Goal: Information Seeking & Learning: Learn about a topic

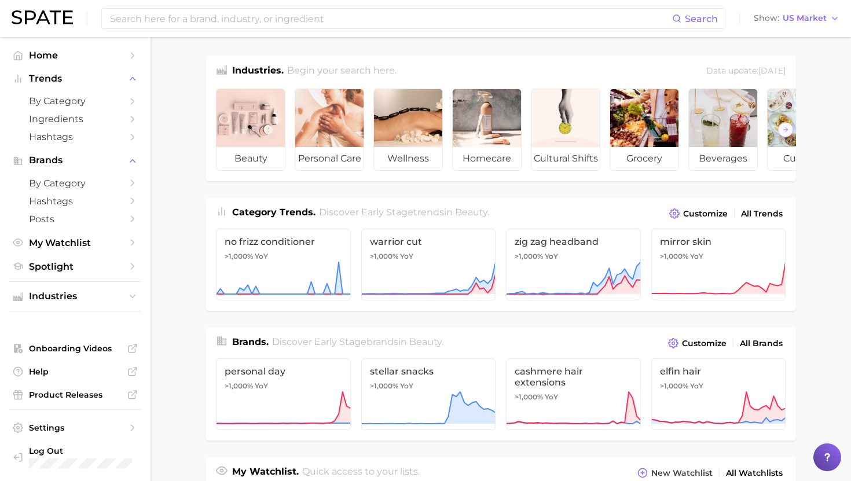
click at [226, 29] on div "Search Show US Market" at bounding box center [426, 18] width 828 height 37
click at [224, 20] on input at bounding box center [390, 19] width 563 height 20
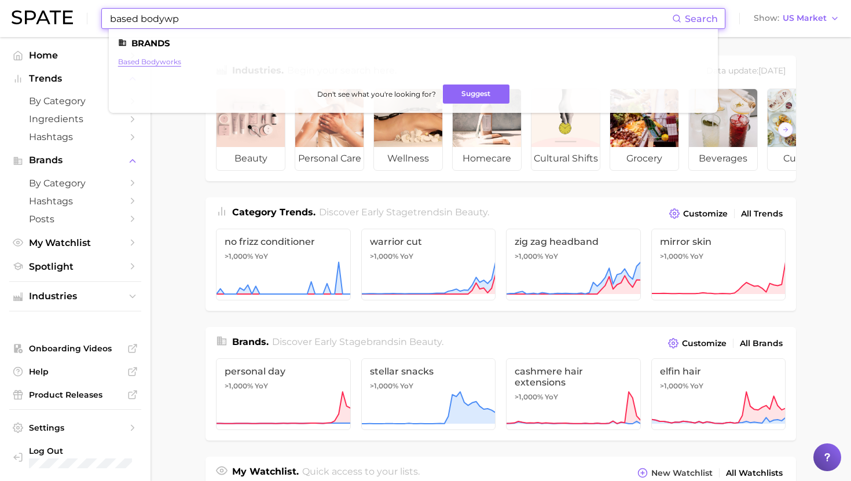
type input "based bodywp"
click at [146, 59] on link "based bodyworks" at bounding box center [149, 61] width 63 height 9
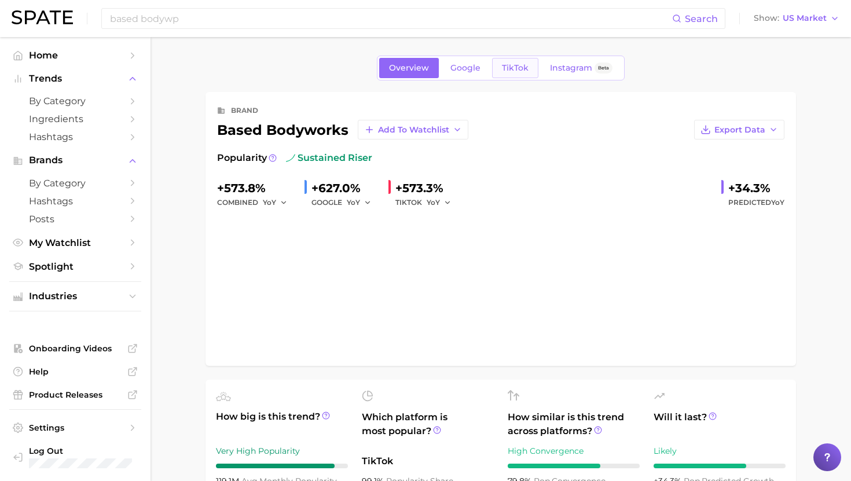
click at [520, 69] on span "TikTok" at bounding box center [515, 68] width 27 height 10
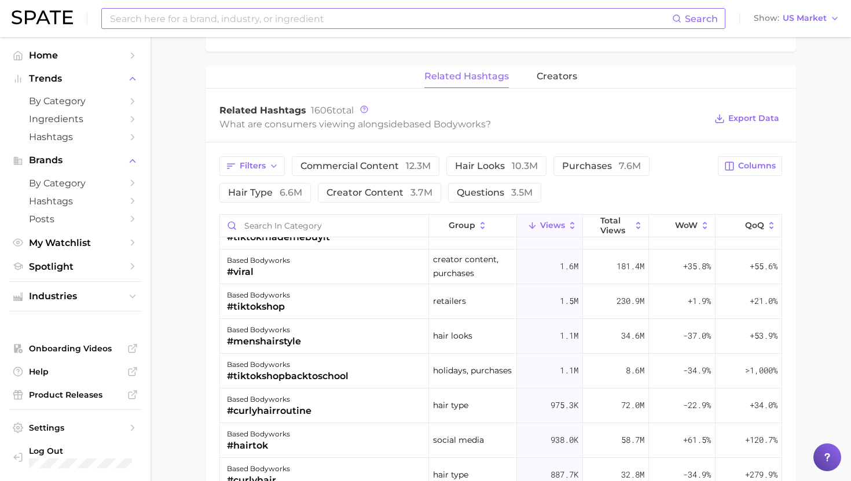
scroll to position [61, 0]
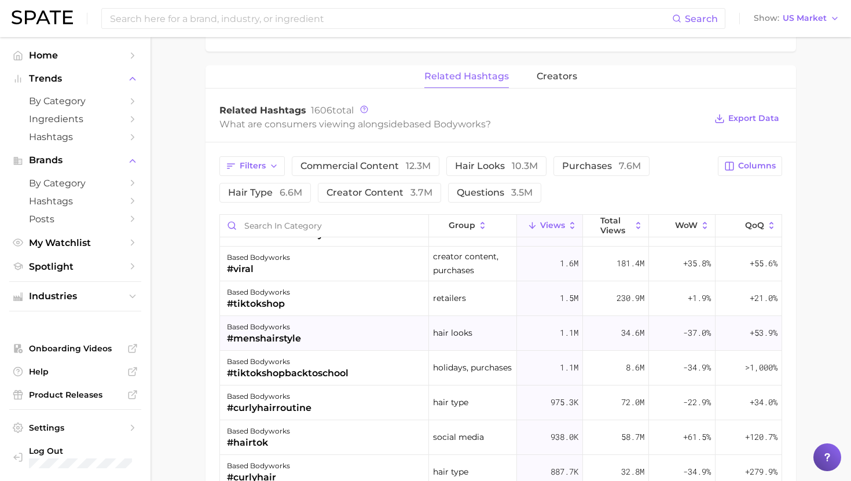
click at [314, 331] on div "based bodyworks #menshairstyle" at bounding box center [324, 333] width 209 height 35
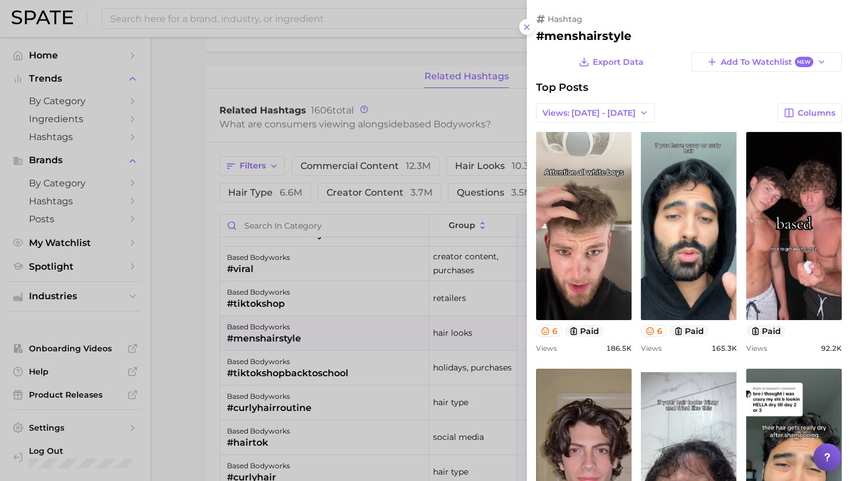
scroll to position [0, 0]
click at [306, 330] on div at bounding box center [425, 240] width 851 height 481
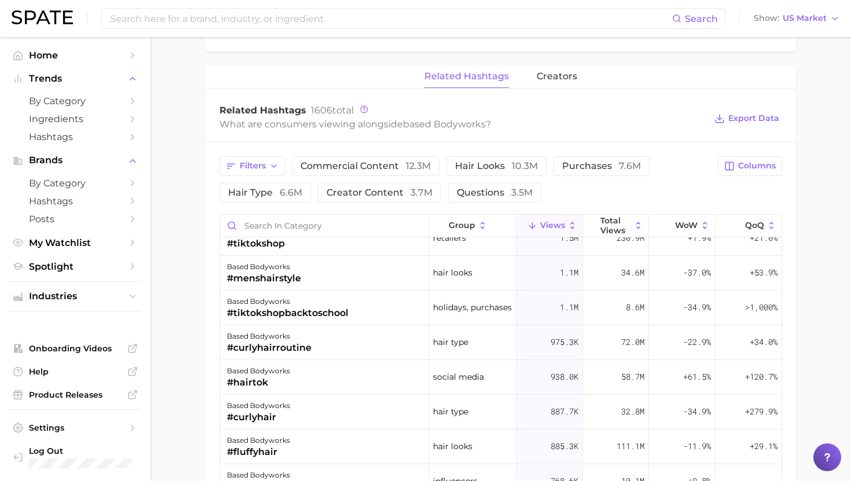
scroll to position [123, 0]
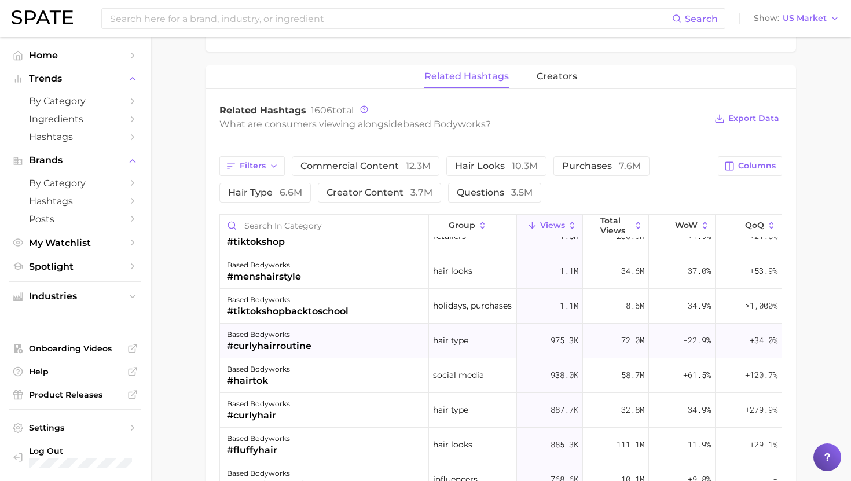
click at [294, 351] on div "#curlyhairroutine" at bounding box center [269, 346] width 85 height 14
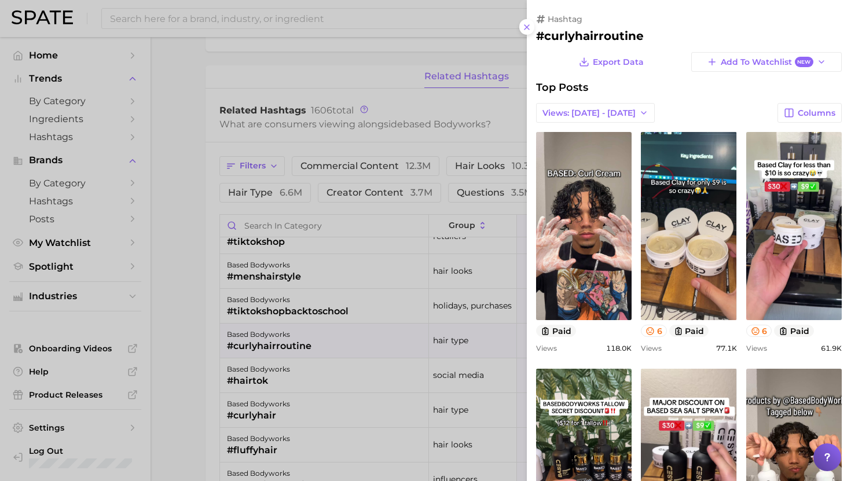
scroll to position [0, 0]
click at [298, 338] on div at bounding box center [425, 240] width 851 height 481
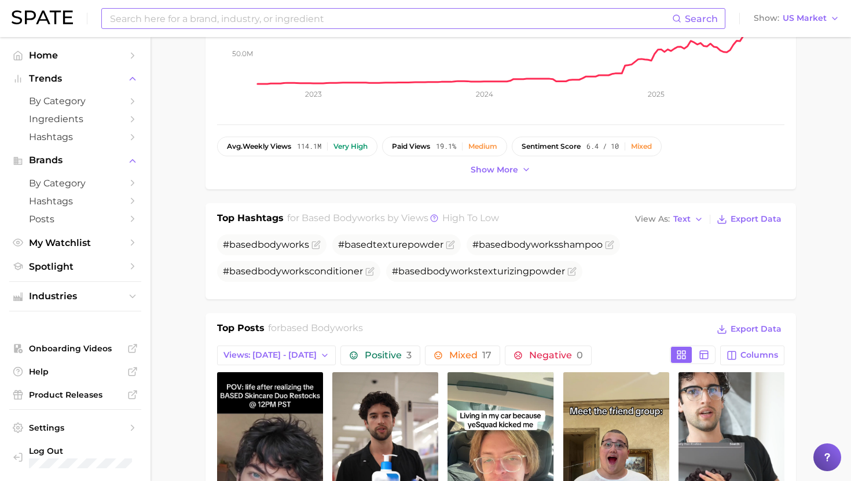
scroll to position [228, 0]
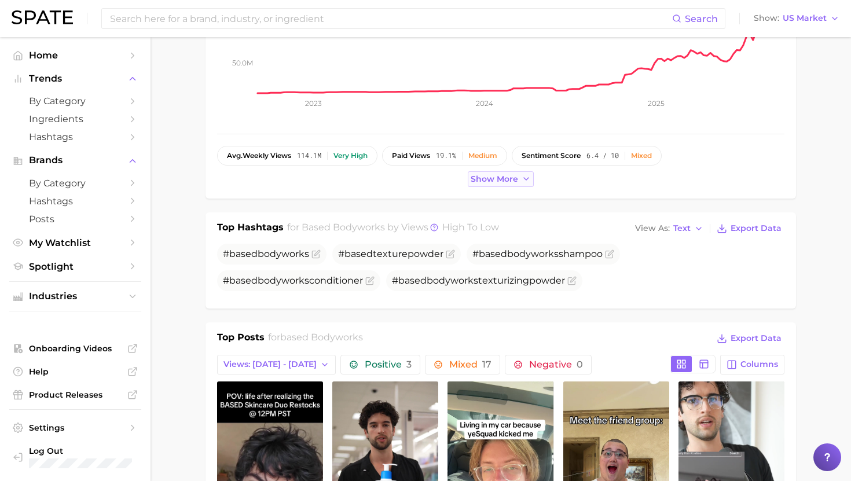
click at [483, 179] on span "Show more" at bounding box center [494, 179] width 47 height 10
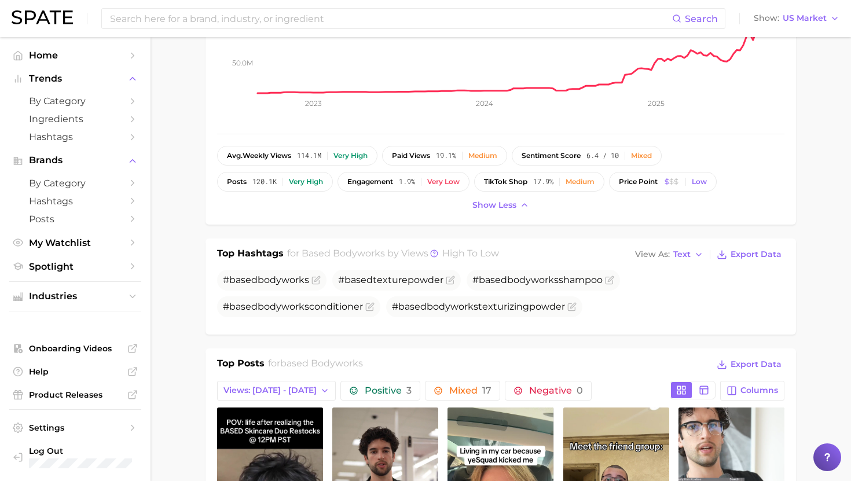
scroll to position [0, 0]
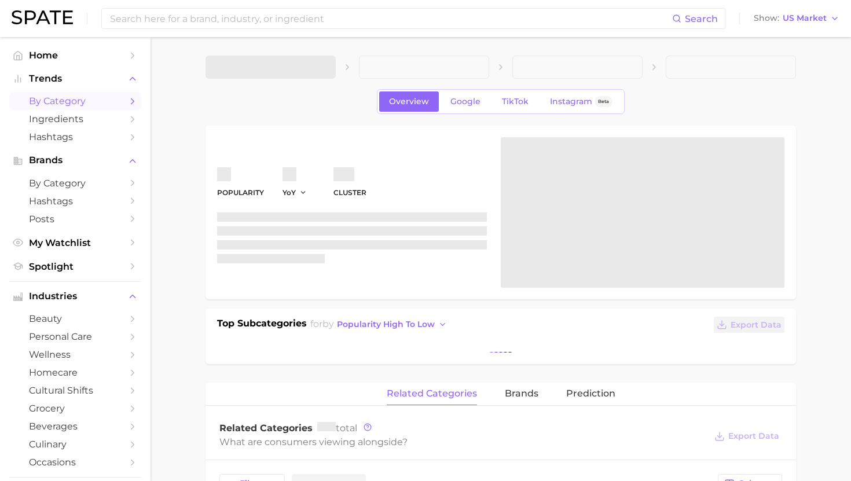
click at [68, 104] on span "by Category" at bounding box center [75, 101] width 93 height 11
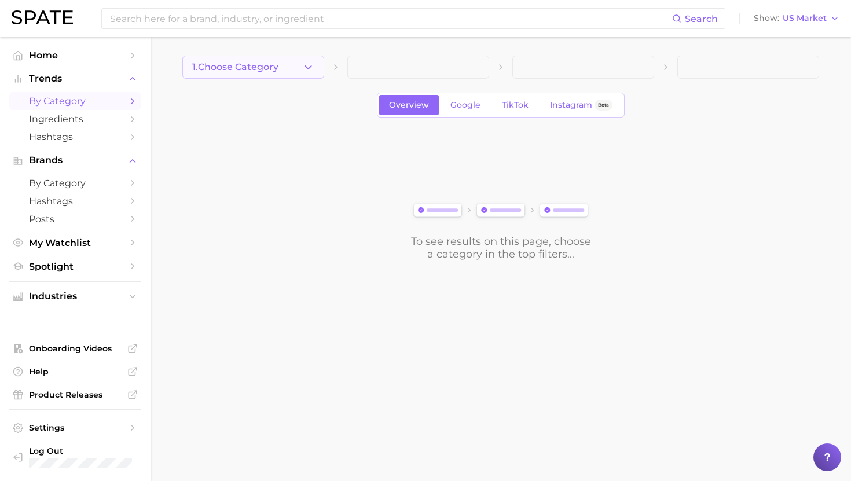
click at [292, 69] on button "1. Choose Category" at bounding box center [253, 67] width 142 height 23
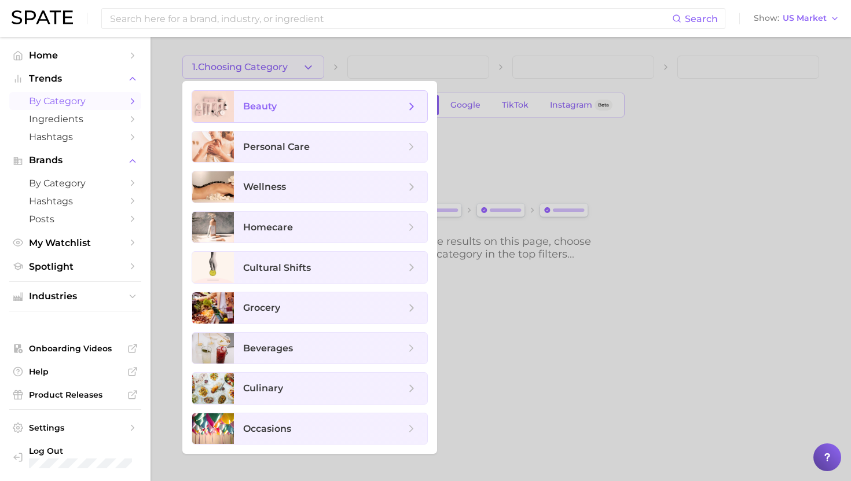
click at [291, 108] on span "beauty" at bounding box center [324, 106] width 162 height 13
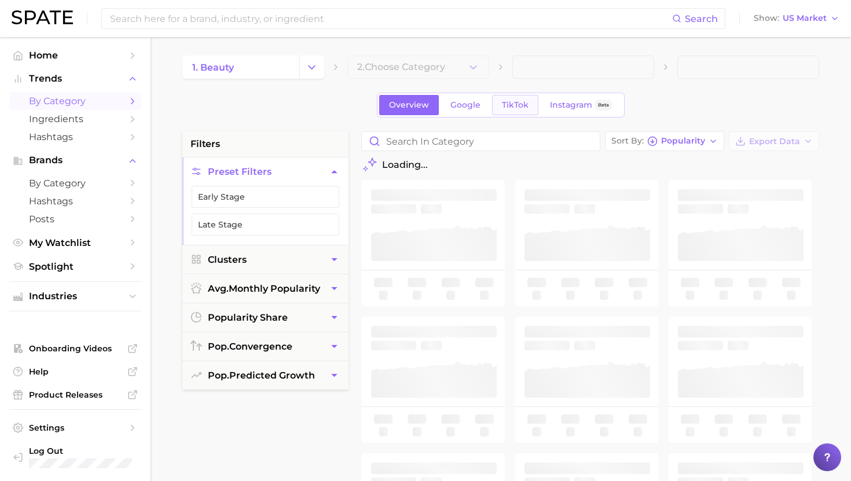
click at [523, 100] on span "TikTok" at bounding box center [515, 105] width 27 height 10
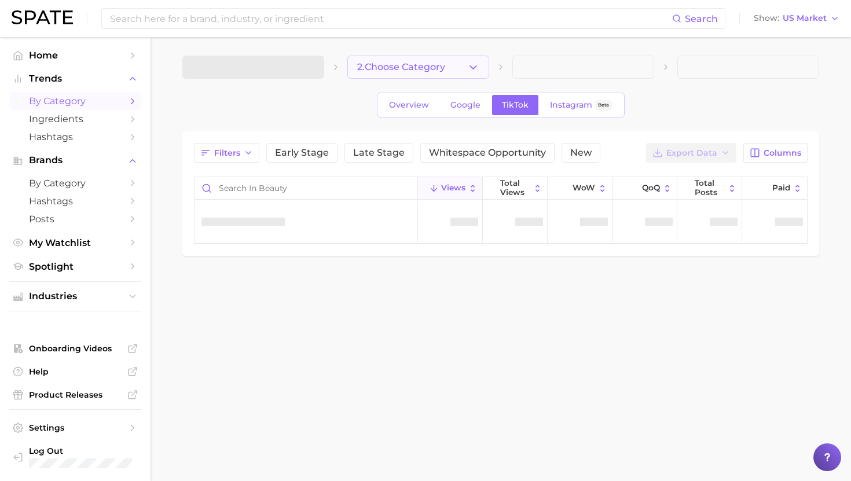
click at [434, 67] on span "2. Choose Category" at bounding box center [401, 67] width 88 height 10
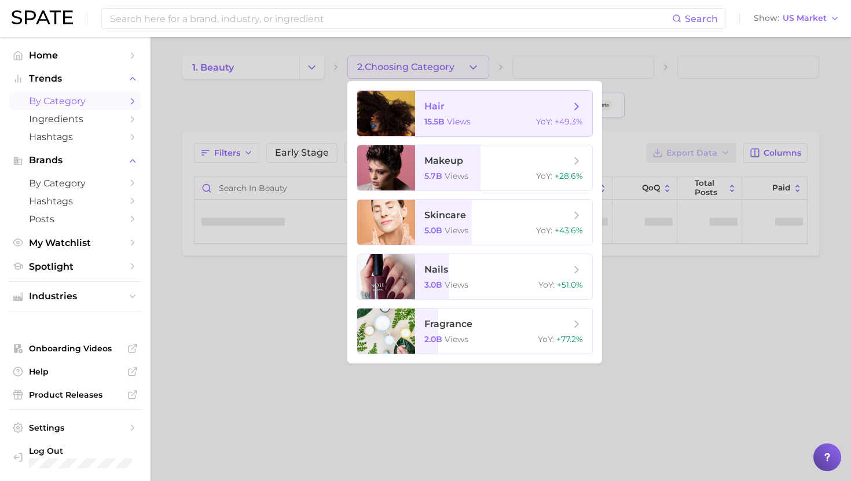
click at [461, 124] on span "views" at bounding box center [459, 121] width 24 height 10
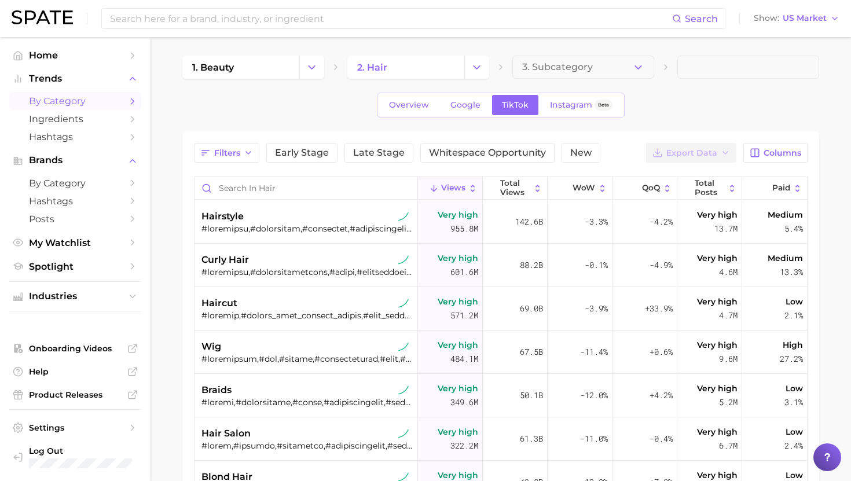
drag, startPoint x: 234, startPoint y: 155, endPoint x: 234, endPoint y: 163, distance: 8.1
click at [234, 156] on span "Filters" at bounding box center [227, 153] width 26 height 10
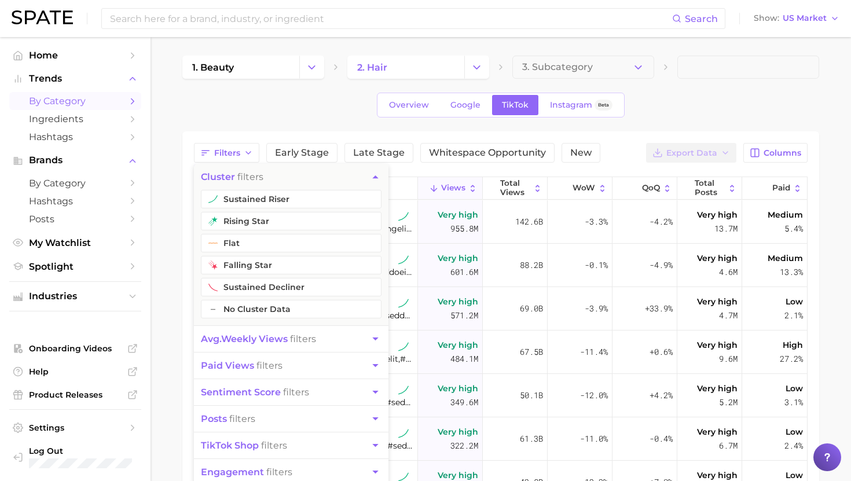
click at [256, 340] on span "avg. weekly views" at bounding box center [244, 338] width 87 height 11
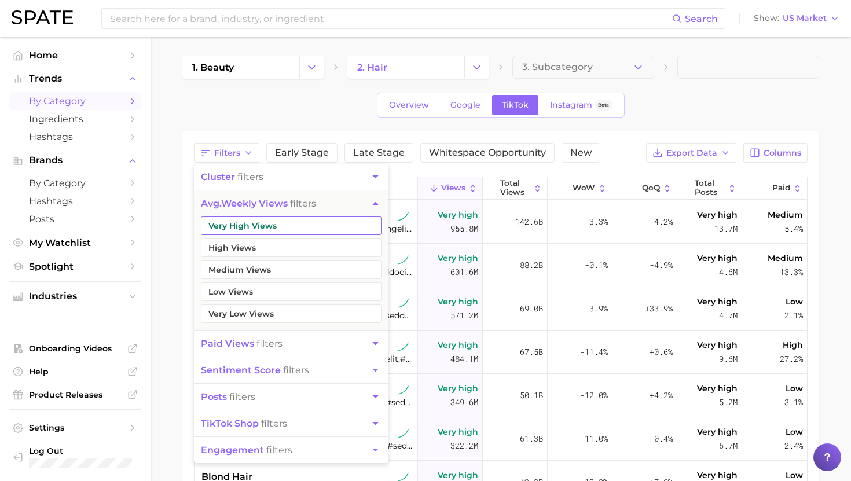
click at [248, 230] on button "Very High Views" at bounding box center [291, 226] width 181 height 19
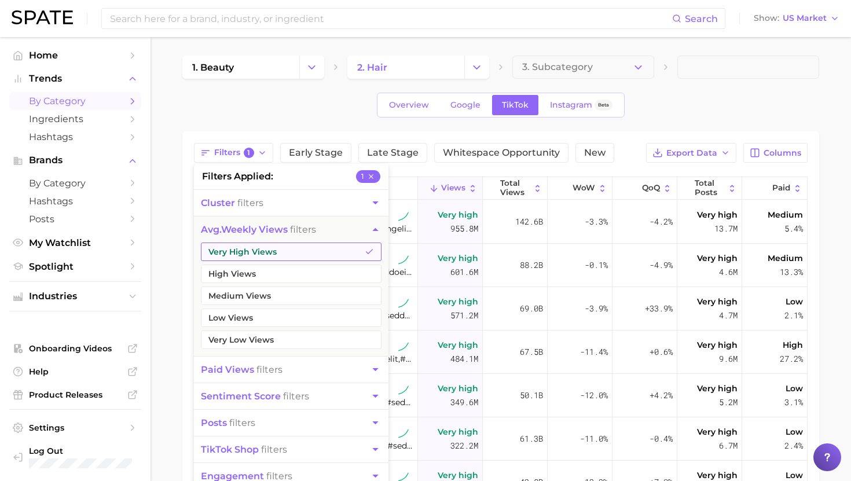
click at [248, 248] on button "Very High Views" at bounding box center [291, 252] width 181 height 19
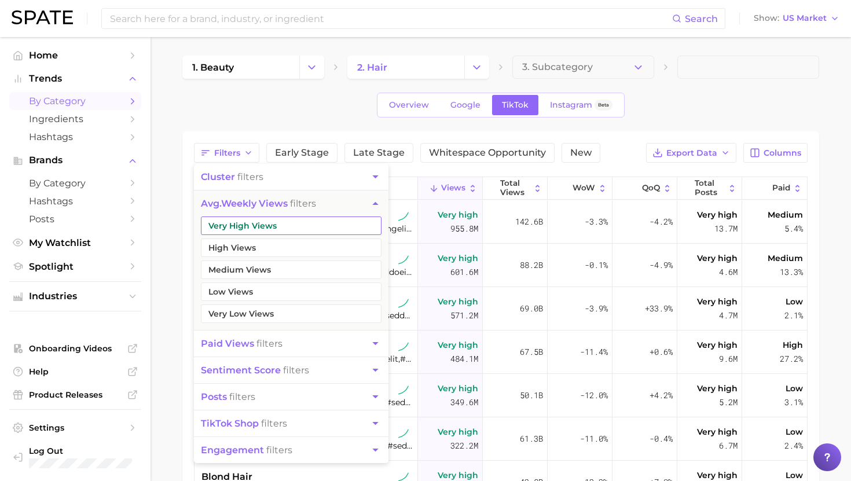
click at [248, 274] on button "Medium Views" at bounding box center [291, 270] width 181 height 19
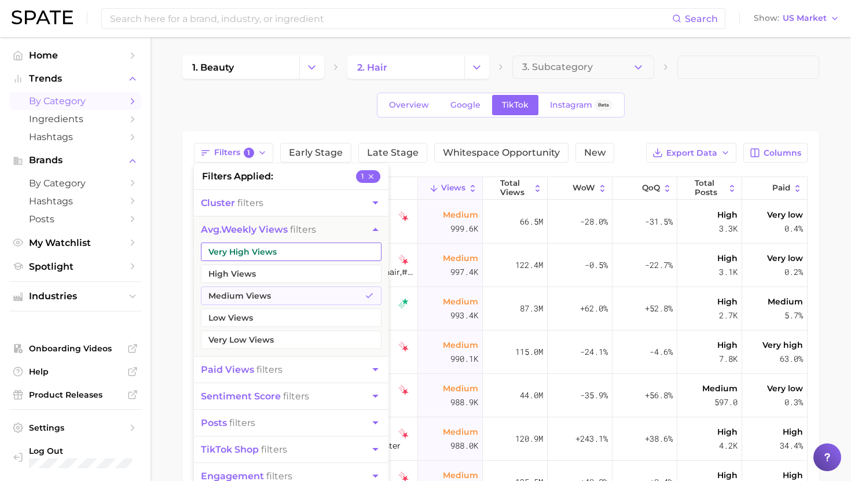
click at [248, 247] on button "Very High Views" at bounding box center [291, 252] width 181 height 19
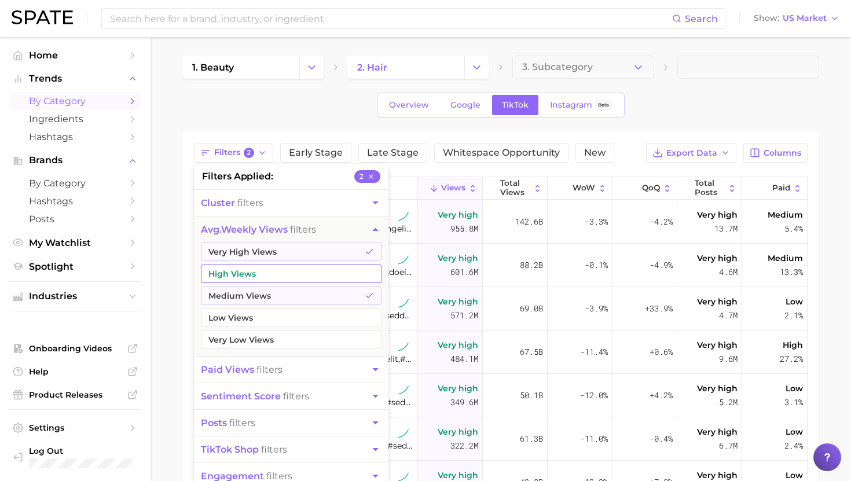
click at [250, 272] on button "High Views" at bounding box center [291, 274] width 181 height 19
click at [628, 131] on div "Filters 3 filters applied 3 cluster filters avg. weekly views filters Very High…" at bounding box center [500, 400] width 637 height 538
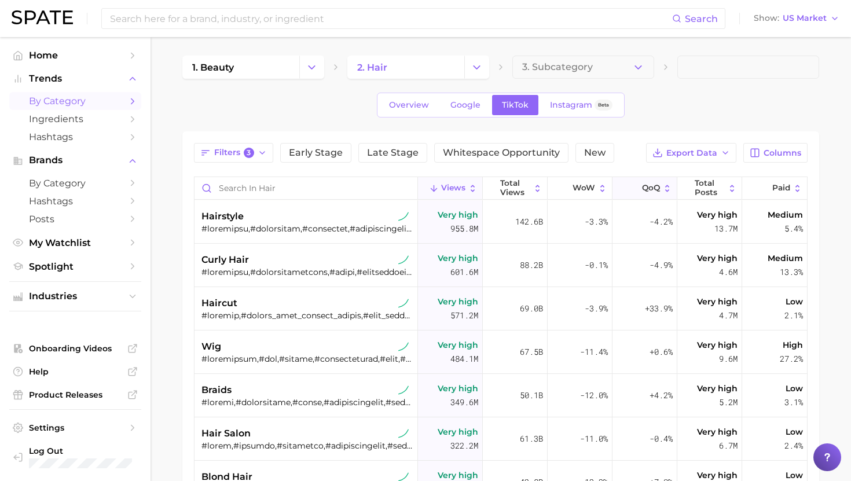
click at [650, 185] on span "QoQ" at bounding box center [651, 188] width 18 height 9
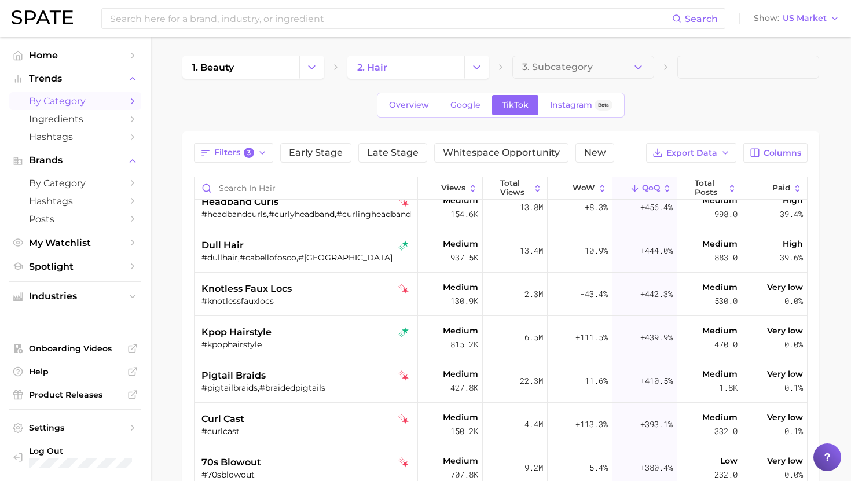
scroll to position [1979, 0]
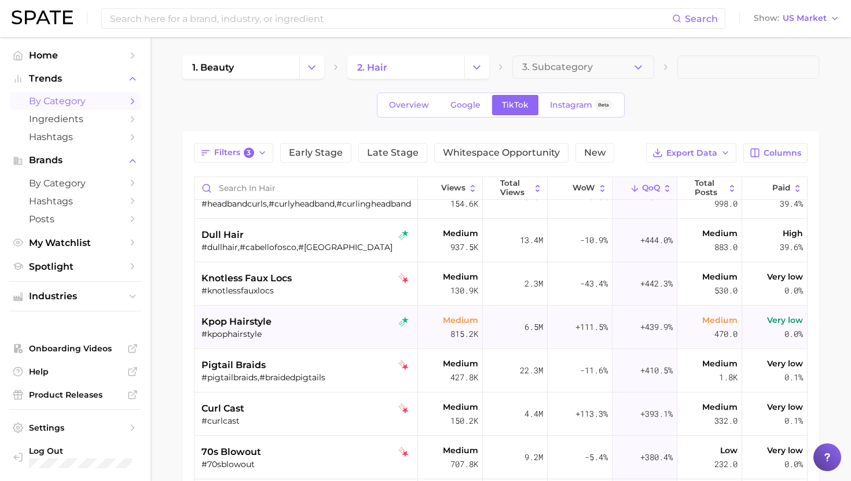
click at [310, 336] on div "#kpophairstyle" at bounding box center [307, 334] width 212 height 10
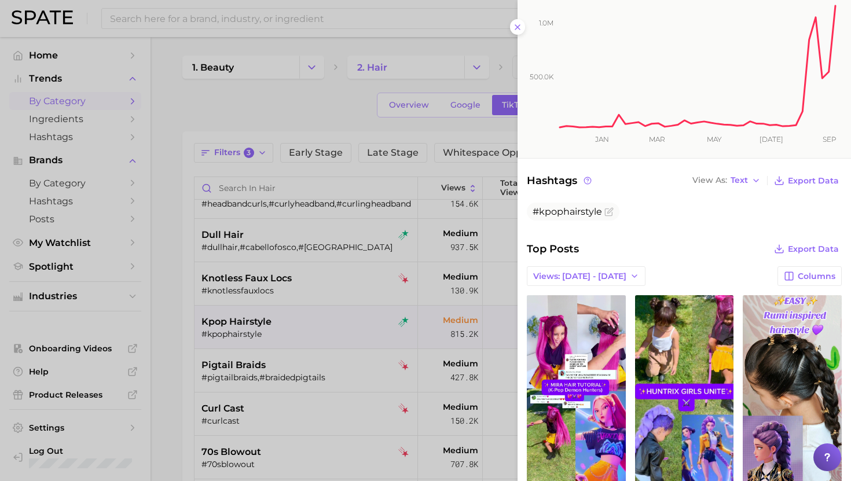
scroll to position [344, 0]
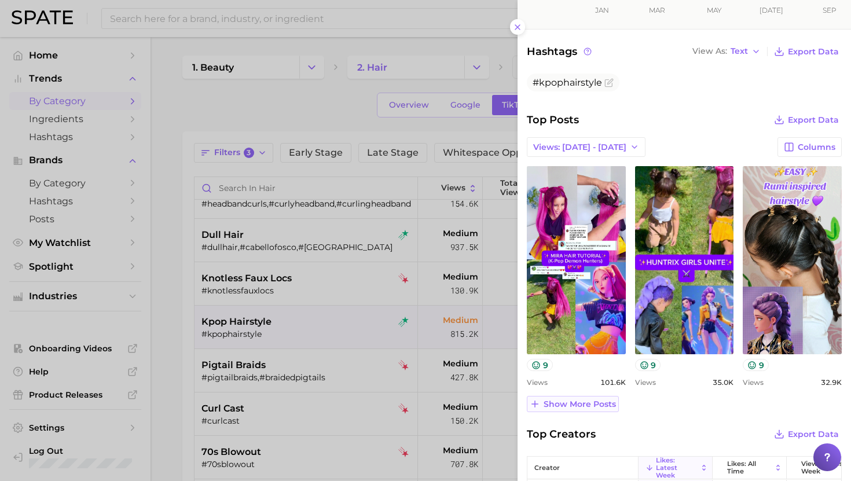
click at [570, 406] on span "Show more posts" at bounding box center [580, 404] width 72 height 10
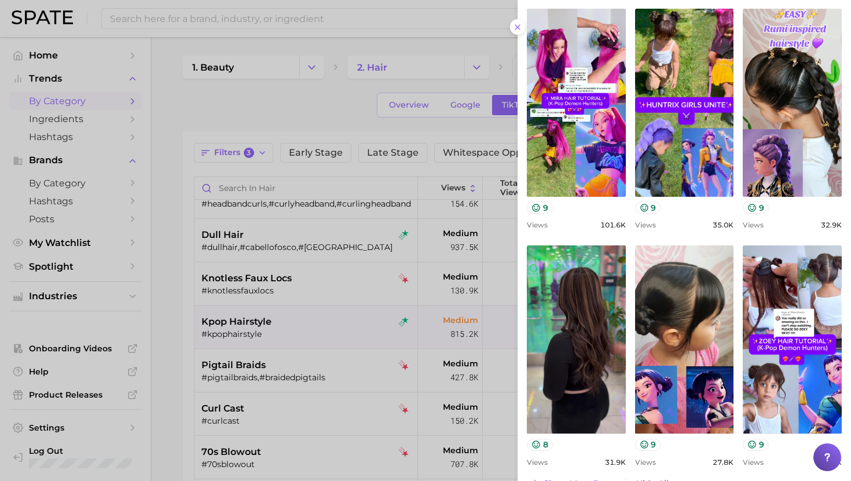
scroll to position [0, 0]
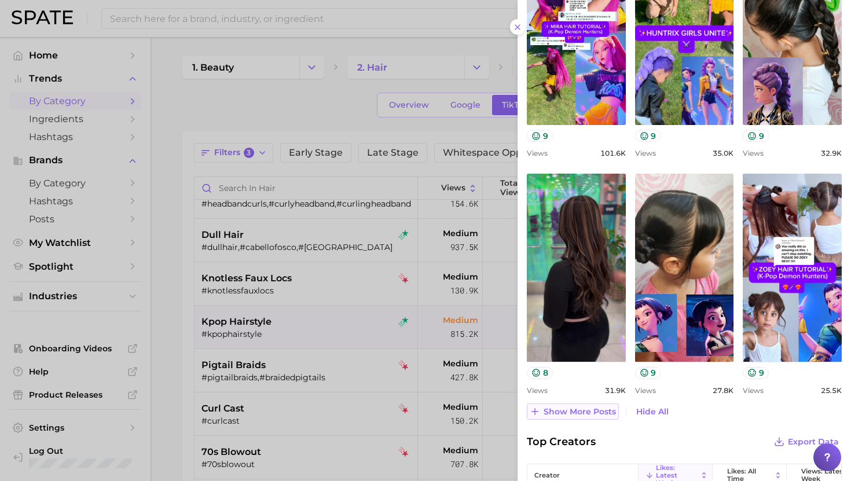
click at [569, 411] on span "Show more posts" at bounding box center [580, 412] width 72 height 10
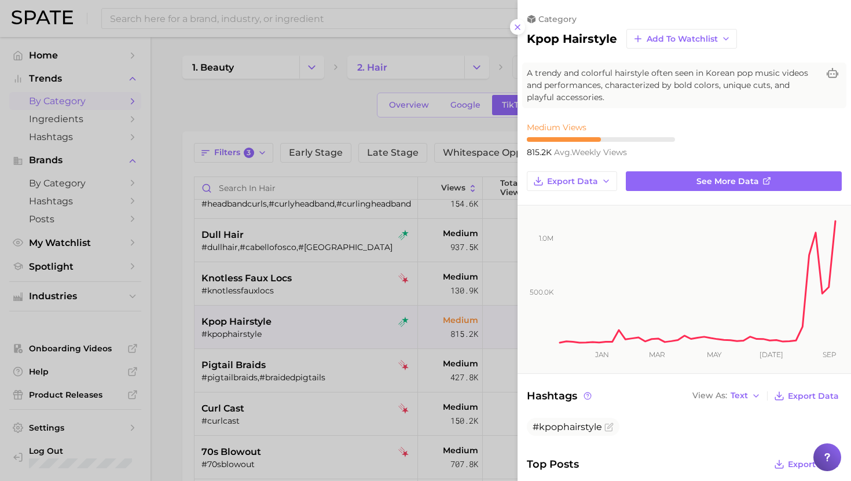
click at [412, 324] on div at bounding box center [425, 240] width 851 height 481
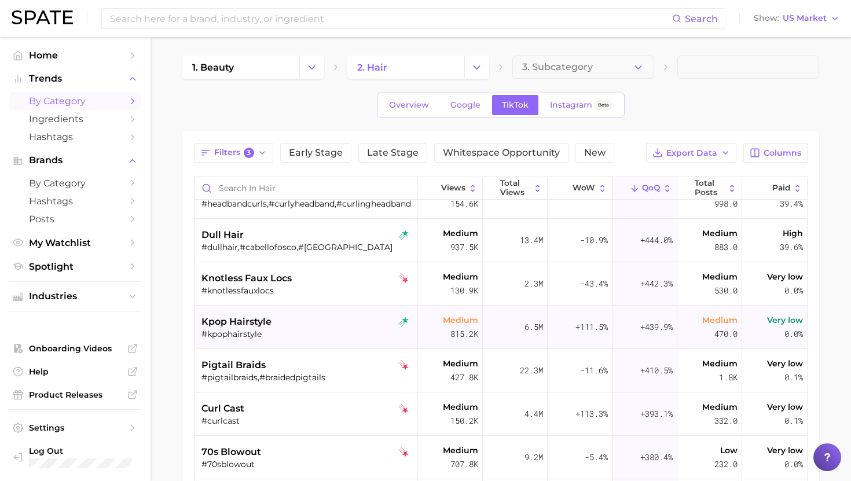
click at [268, 331] on div "#kpophairstyle" at bounding box center [307, 334] width 212 height 10
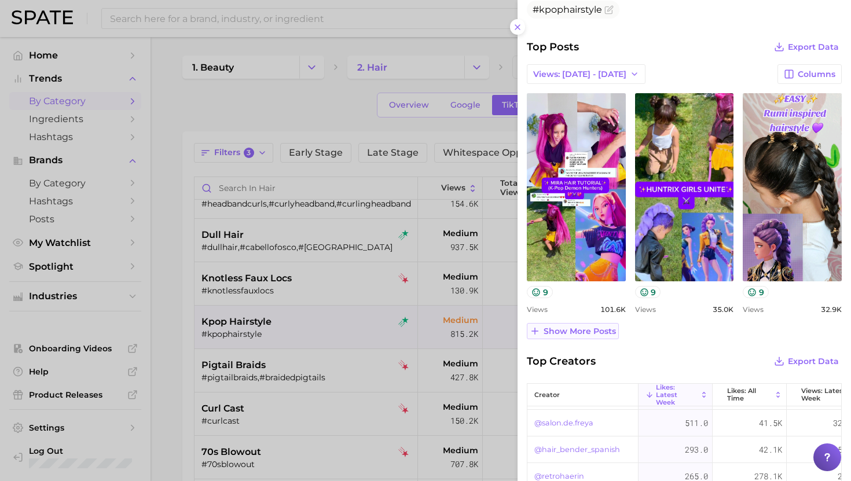
scroll to position [134, 0]
click at [578, 330] on span "Show more posts" at bounding box center [580, 332] width 72 height 10
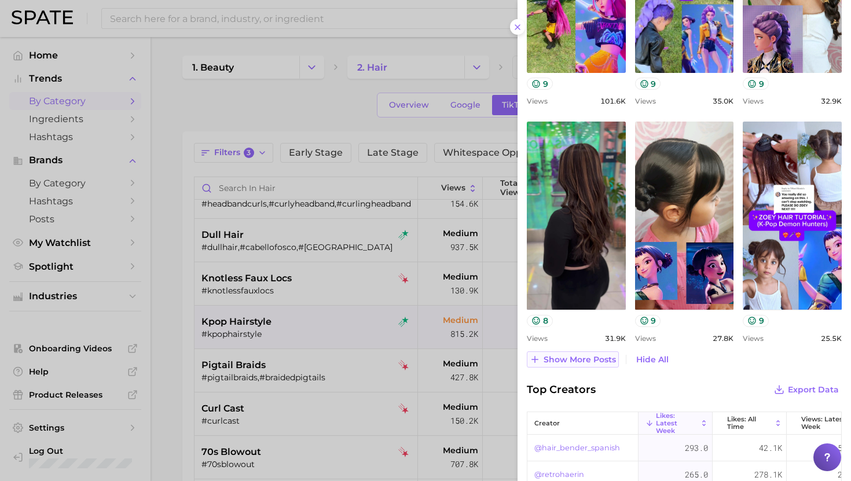
scroll to position [707, 0]
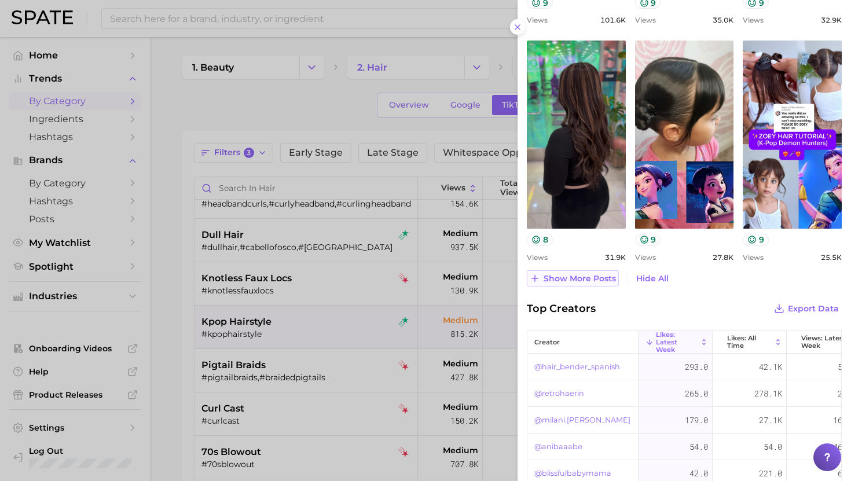
click at [578, 274] on span "Show more posts" at bounding box center [580, 279] width 72 height 10
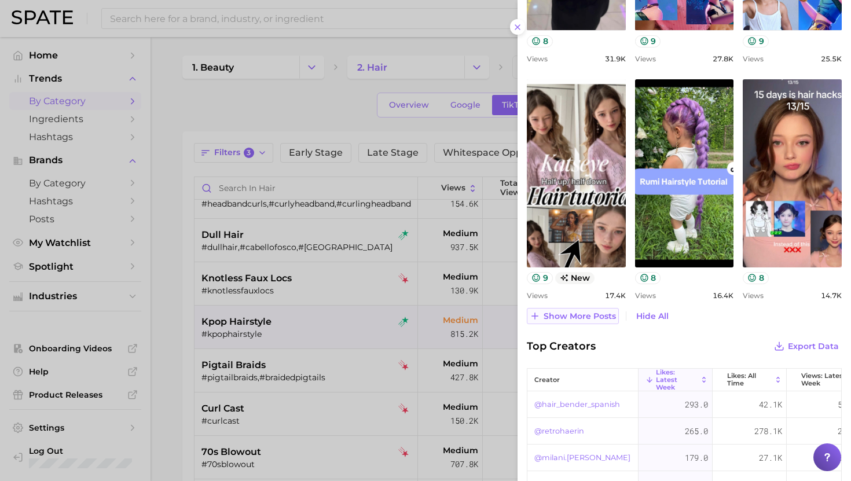
scroll to position [907, 0]
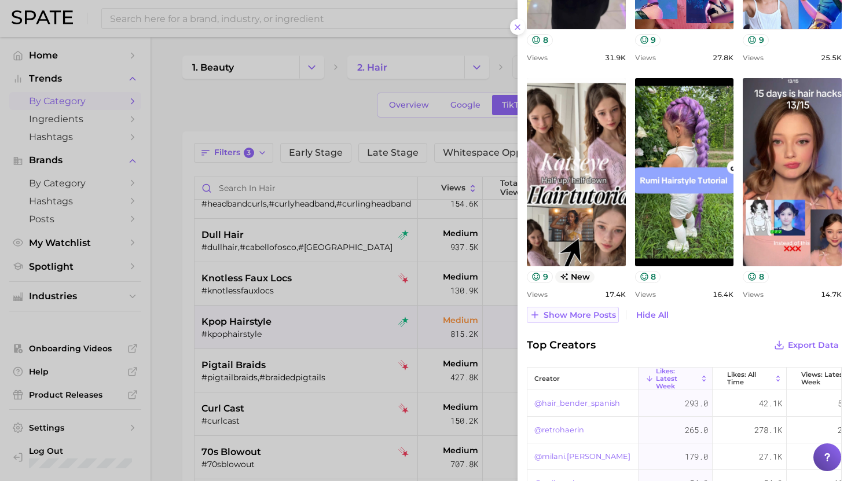
click at [570, 307] on button "Show more posts" at bounding box center [573, 315] width 92 height 16
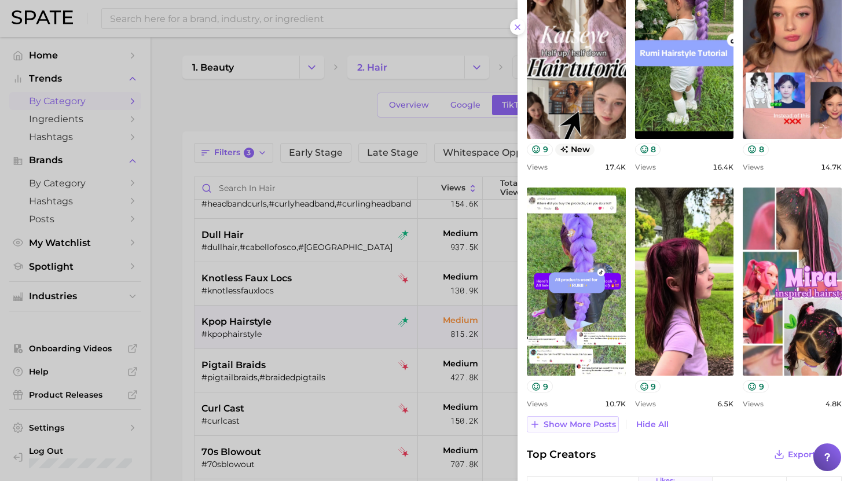
scroll to position [1035, 0]
click at [564, 424] on span "Show more posts" at bounding box center [580, 424] width 72 height 10
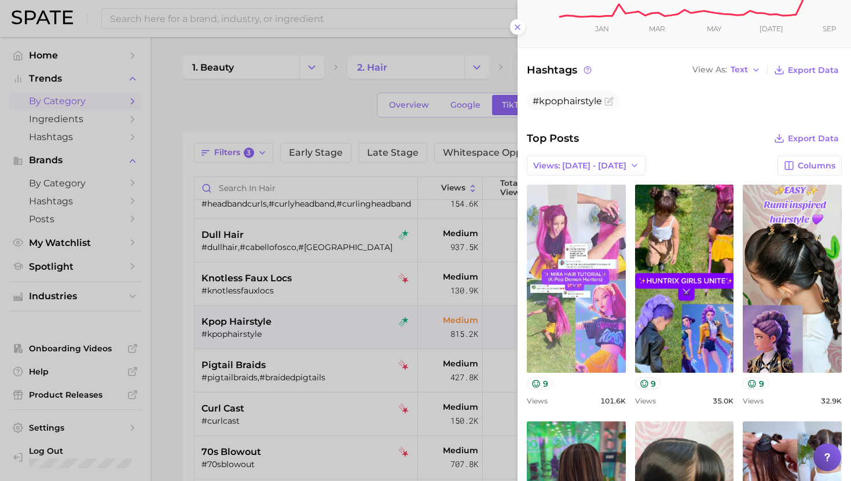
scroll to position [258, 0]
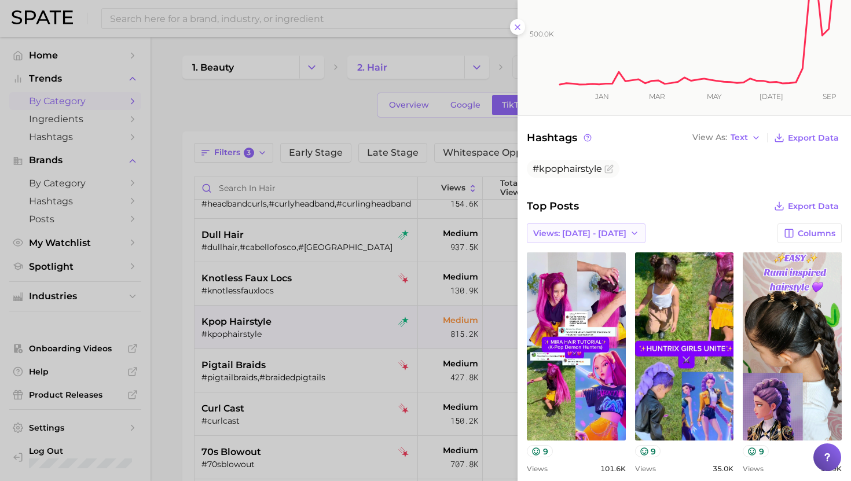
click at [577, 229] on span "Views: [DATE] - [DATE]" at bounding box center [579, 234] width 93 height 10
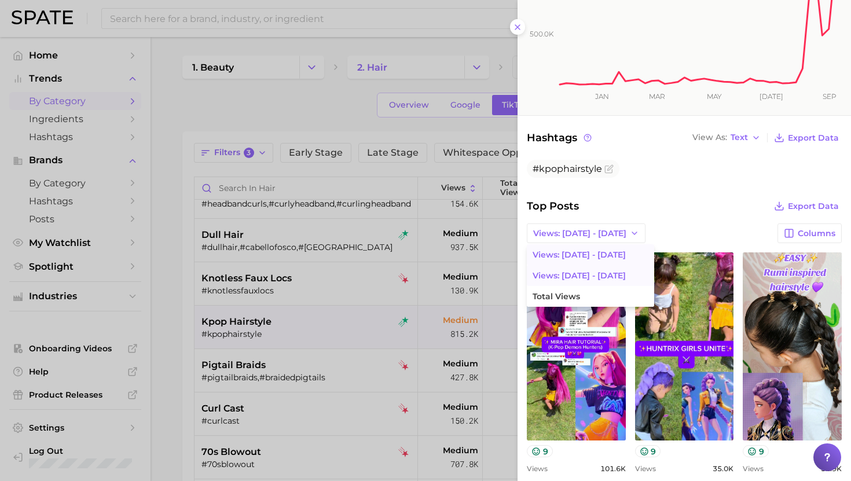
click at [577, 272] on span "Views: [DATE] - [DATE]" at bounding box center [579, 276] width 93 height 10
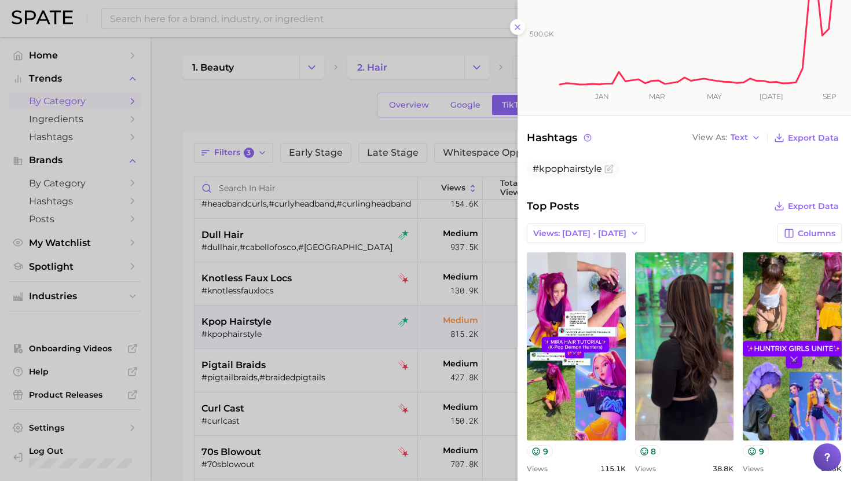
scroll to position [0, 0]
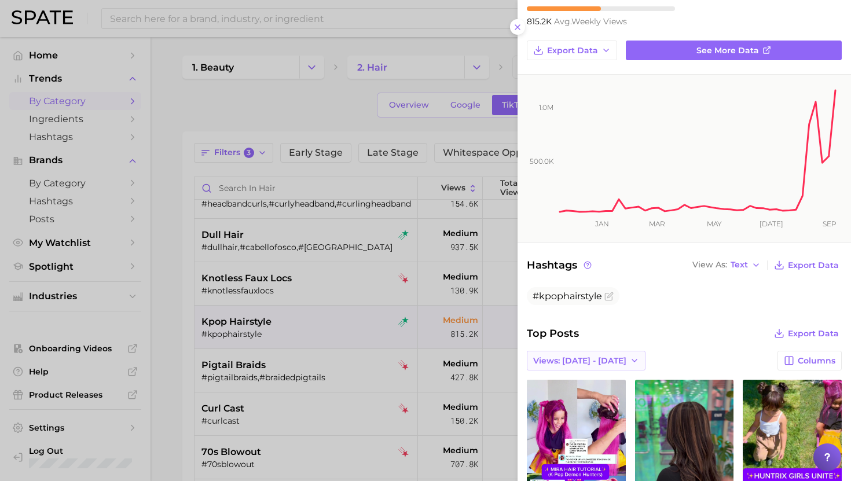
click at [567, 351] on button "Views: [DATE] - [DATE]" at bounding box center [586, 361] width 119 height 20
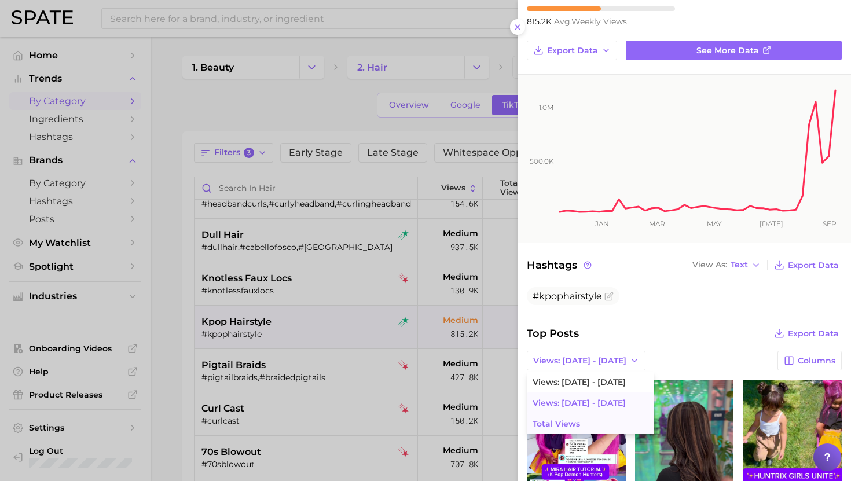
click at [564, 420] on span "Total Views" at bounding box center [556, 424] width 47 height 10
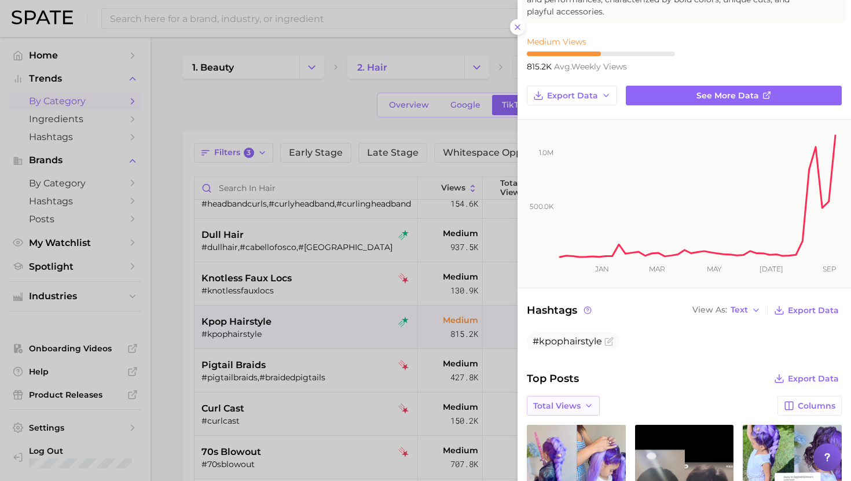
click at [575, 403] on span "Total Views" at bounding box center [556, 406] width 47 height 10
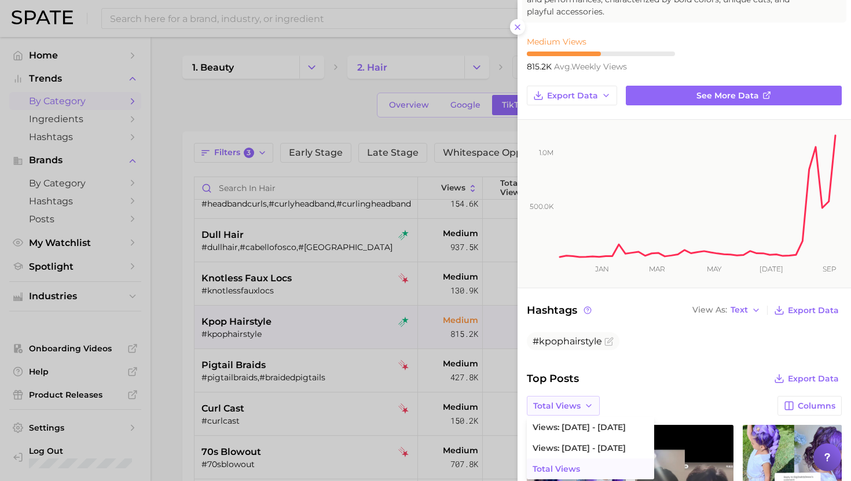
click at [566, 413] on button "Total Views" at bounding box center [563, 406] width 73 height 20
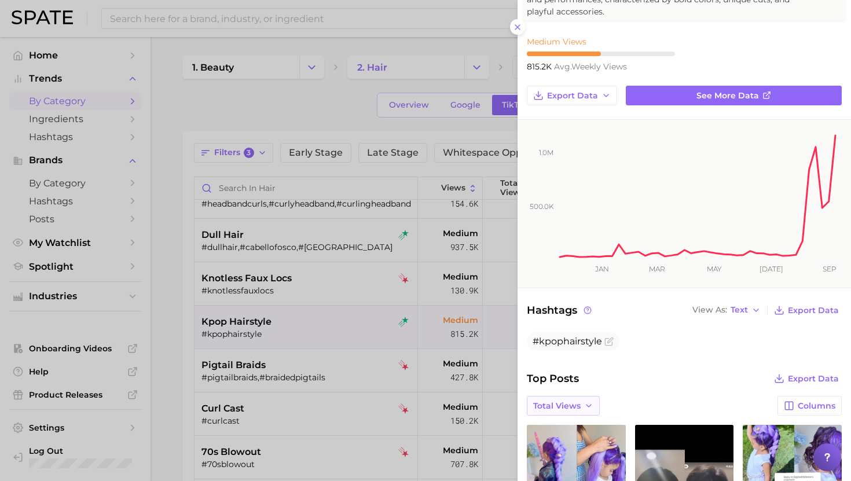
click at [566, 412] on button "Total Views" at bounding box center [563, 406] width 73 height 20
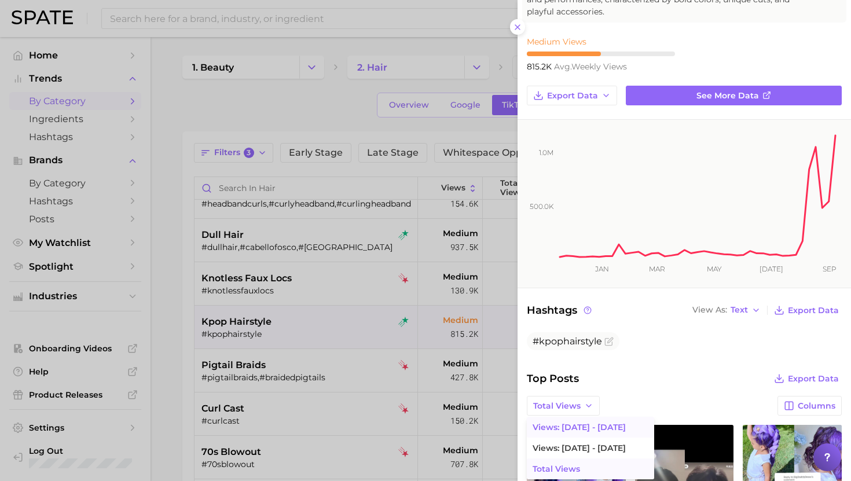
click at [566, 431] on button "Views: [DATE] - [DATE]" at bounding box center [590, 427] width 127 height 21
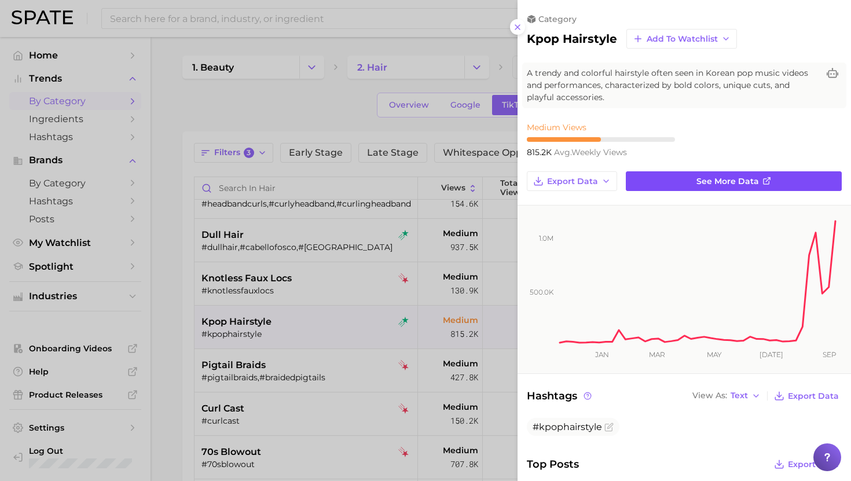
click at [724, 179] on span "See more data" at bounding box center [727, 182] width 63 height 10
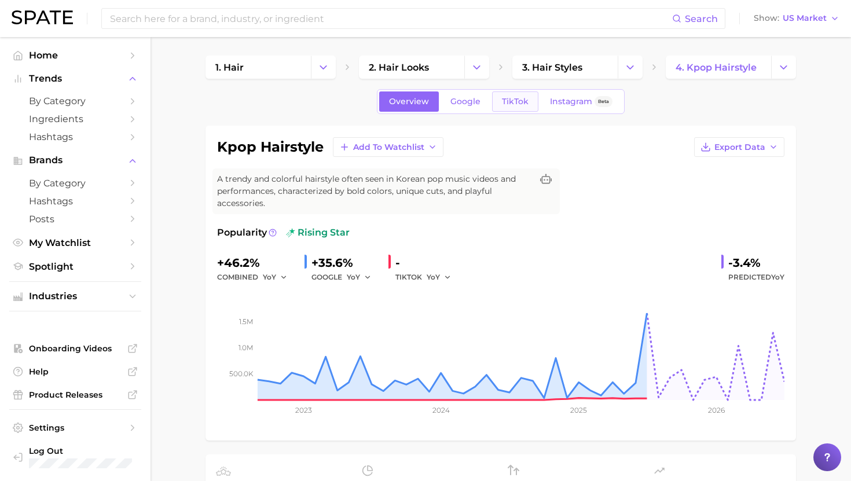
click at [505, 103] on span "TikTok" at bounding box center [515, 102] width 27 height 10
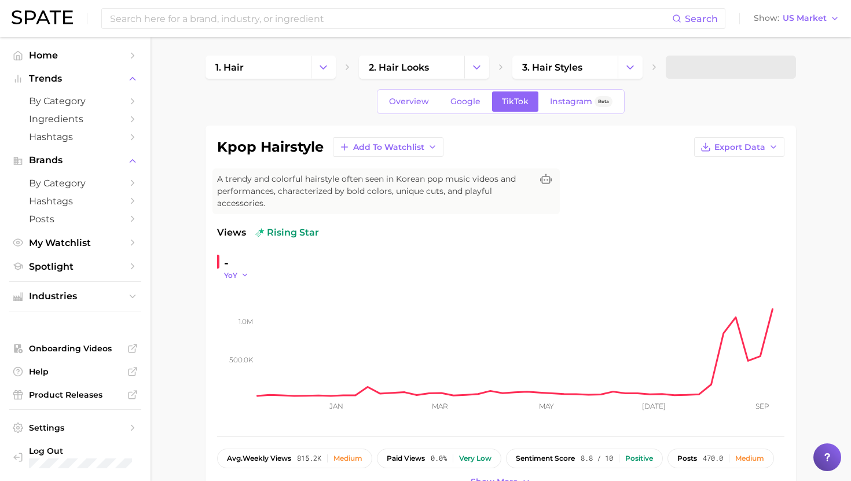
click at [233, 274] on span "YoY" at bounding box center [230, 275] width 13 height 10
click at [240, 356] on span "WoW" at bounding box center [241, 354] width 23 height 10
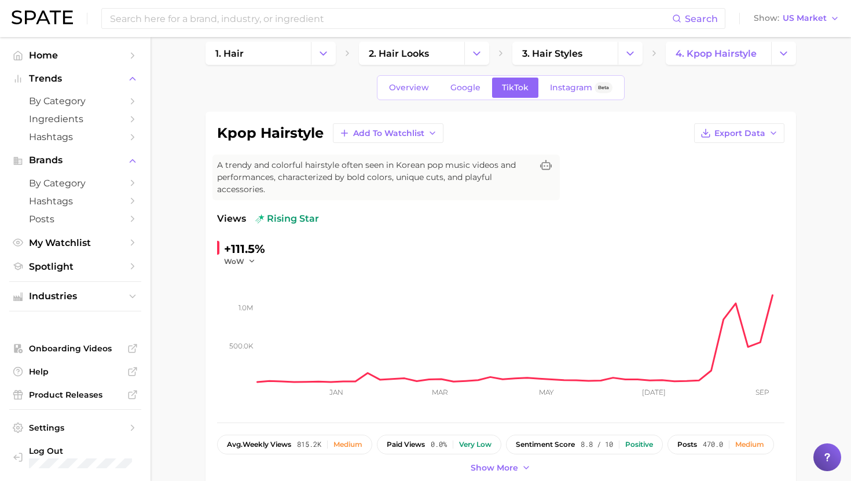
scroll to position [13, 0]
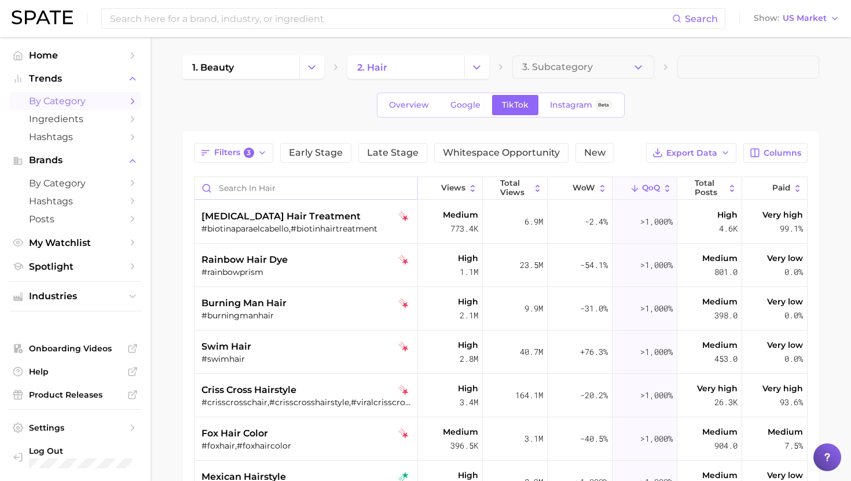
click at [280, 190] on input "Search in hair" at bounding box center [306, 188] width 223 height 22
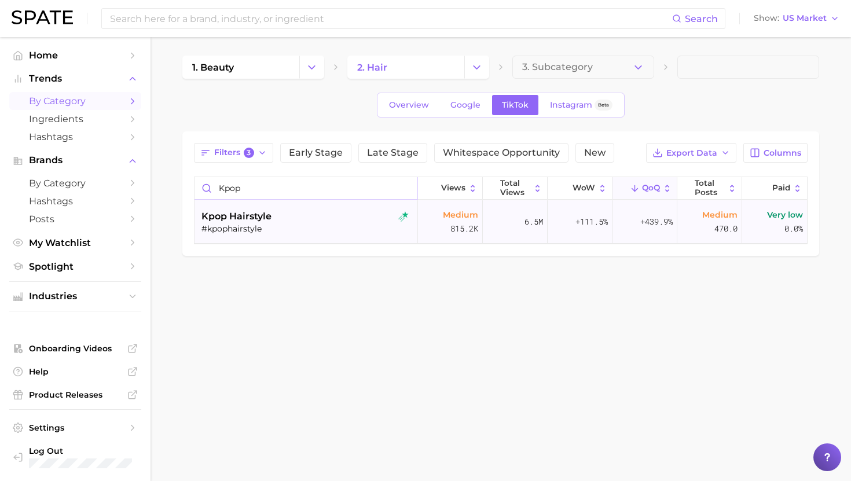
type input "kpop"
click at [261, 231] on div "#kpophairstyle" at bounding box center [307, 228] width 212 height 10
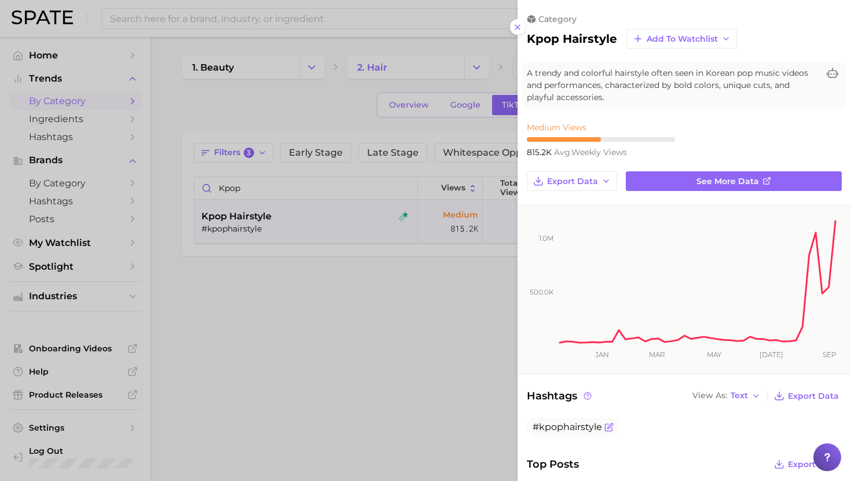
click at [554, 431] on span "#kpophairstyle" at bounding box center [567, 426] width 69 height 11
click at [492, 281] on div at bounding box center [425, 240] width 851 height 481
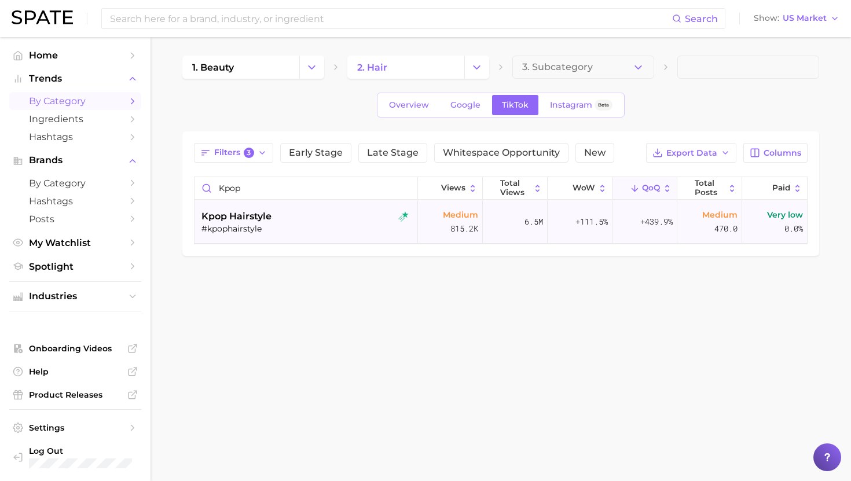
click at [332, 207] on div "kpop hairstyle #kpophairstyle" at bounding box center [307, 221] width 212 height 43
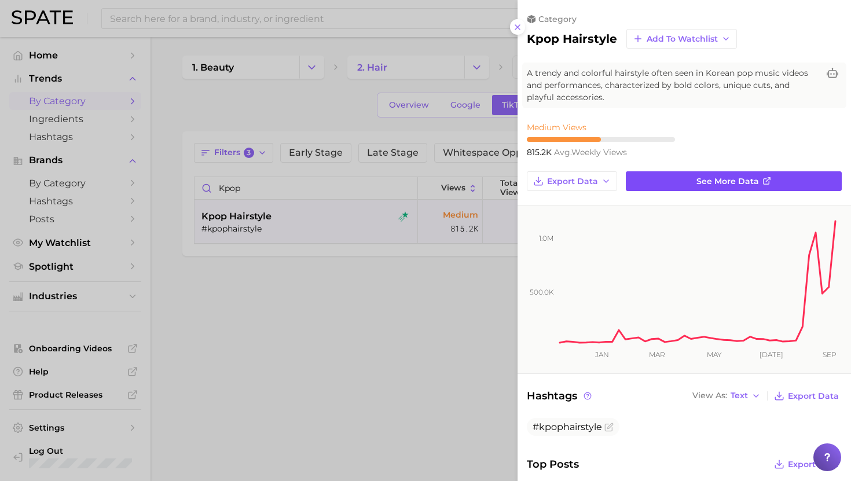
click at [729, 171] on link "See more data" at bounding box center [734, 181] width 216 height 20
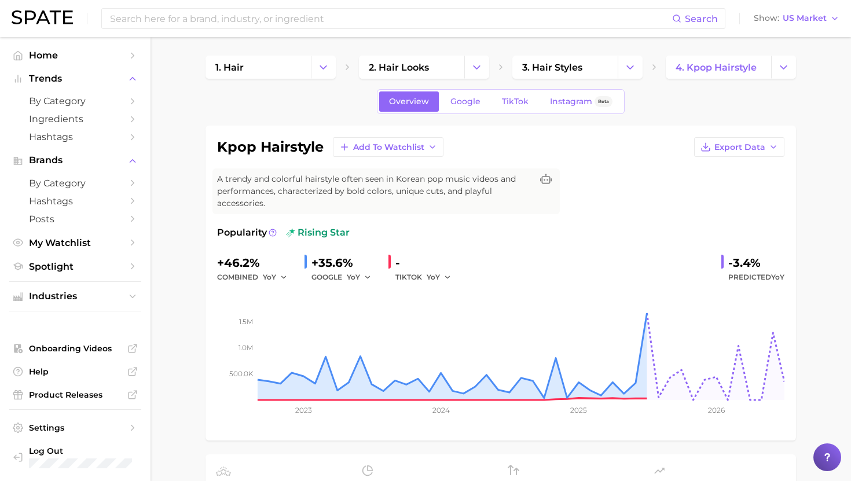
scroll to position [10, 0]
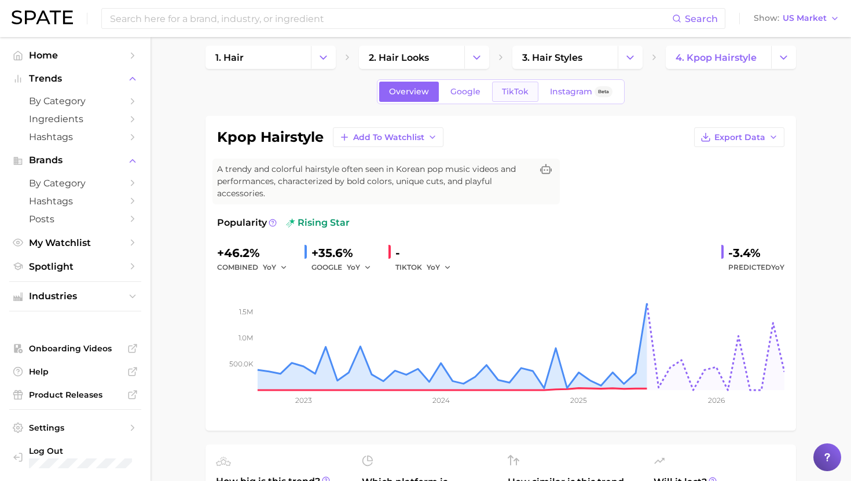
click at [511, 97] on link "TikTok" at bounding box center [515, 92] width 46 height 20
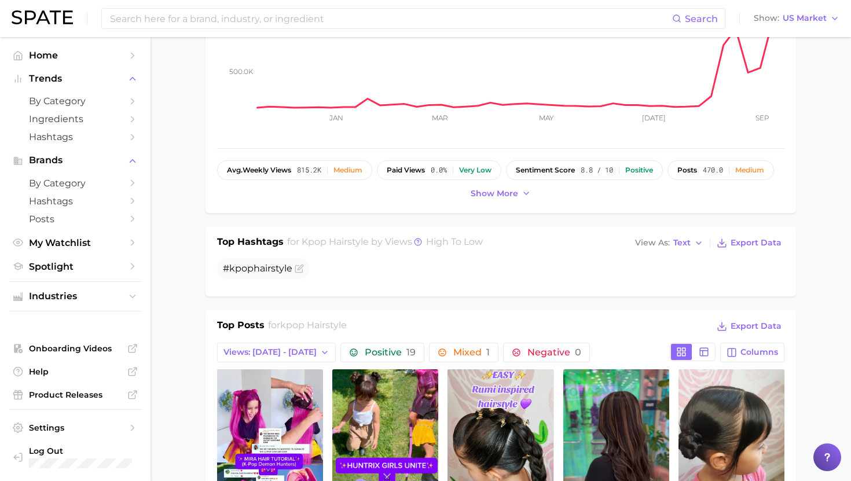
scroll to position [287, 0]
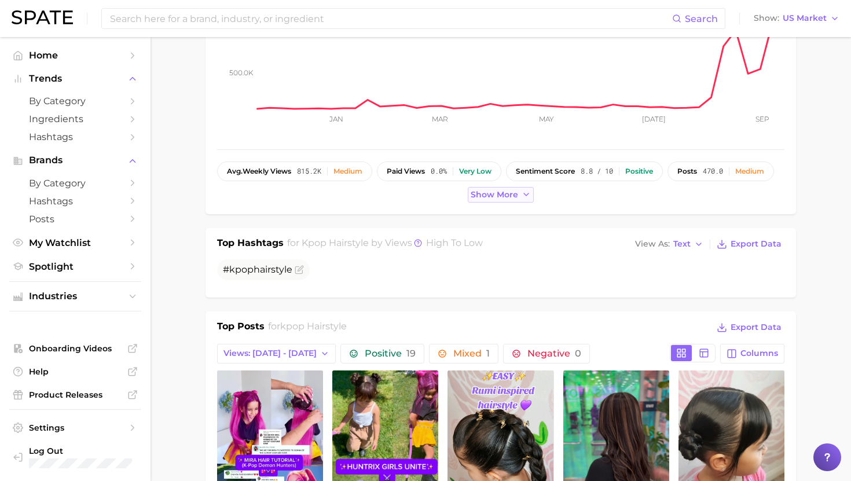
click at [497, 192] on span "Show more" at bounding box center [494, 195] width 47 height 10
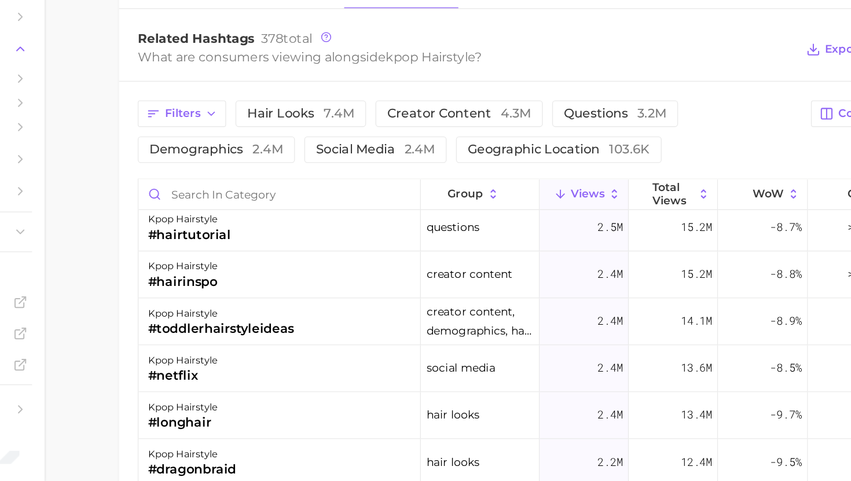
scroll to position [0, 0]
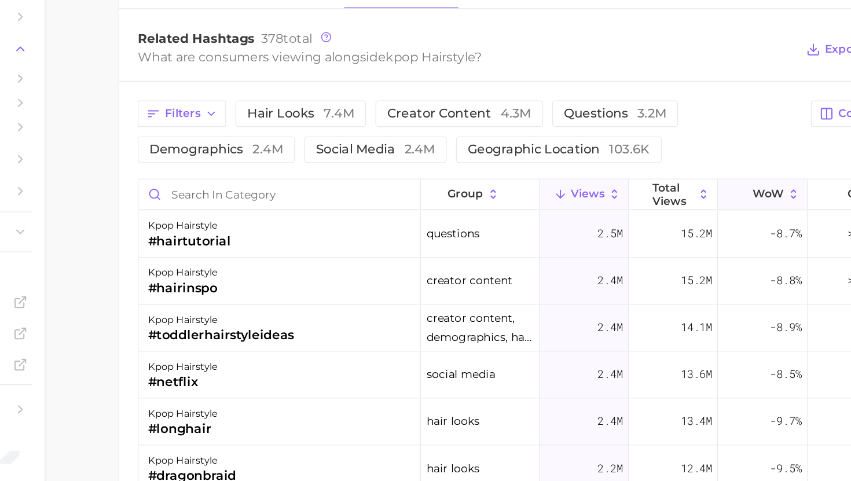
click at [676, 264] on span "WoW" at bounding box center [686, 267] width 23 height 9
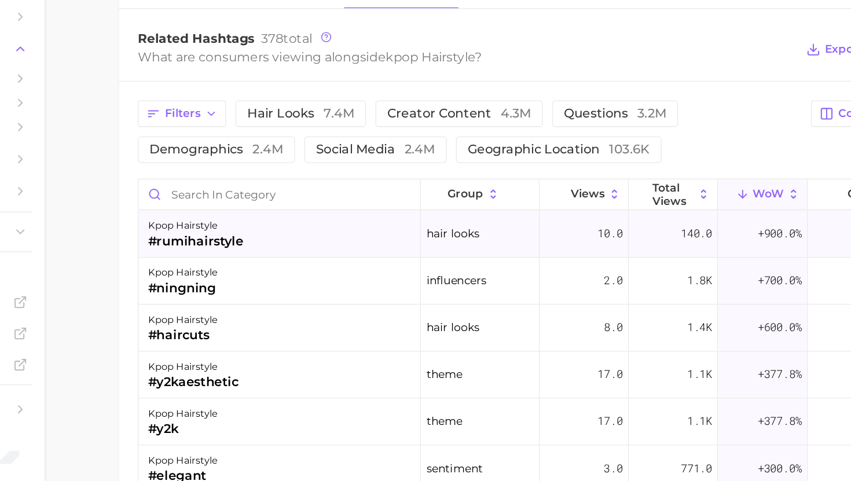
click at [355, 297] on div "kpop hairstyle #rumihairstyle" at bounding box center [324, 298] width 209 height 35
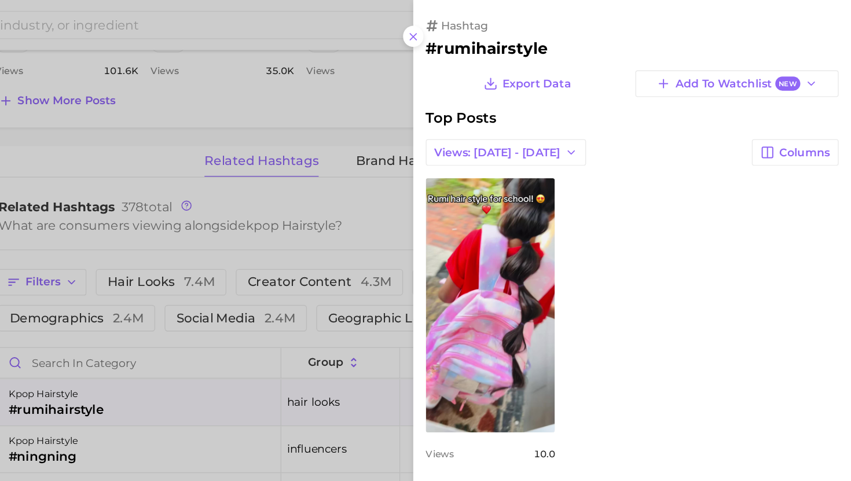
click at [498, 216] on div at bounding box center [425, 240] width 851 height 481
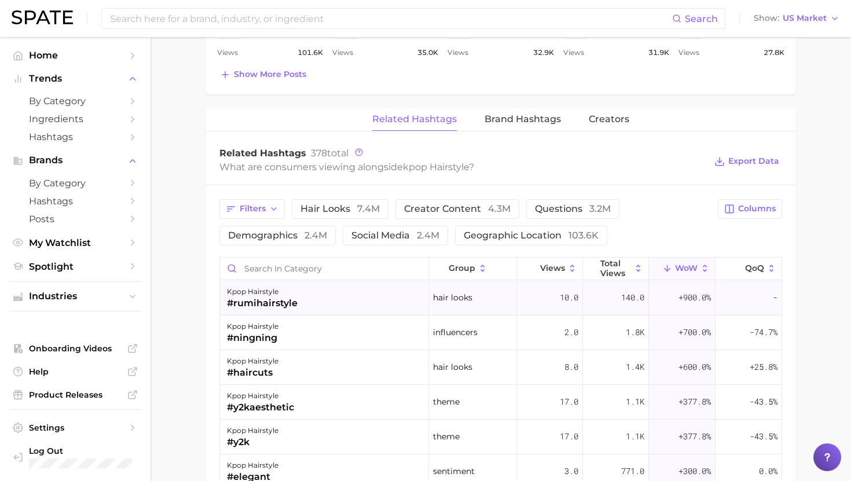
click at [318, 300] on div "kpop hairstyle #rumihairstyle" at bounding box center [324, 298] width 209 height 35
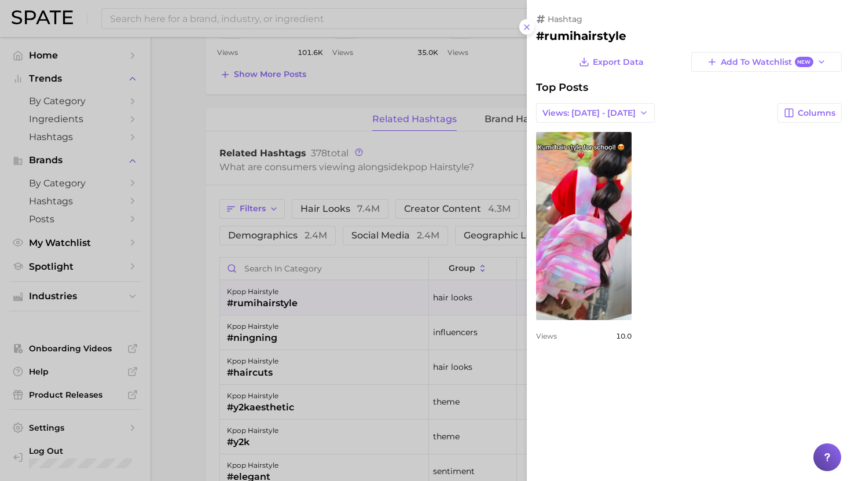
click at [313, 339] on div at bounding box center [425, 240] width 851 height 481
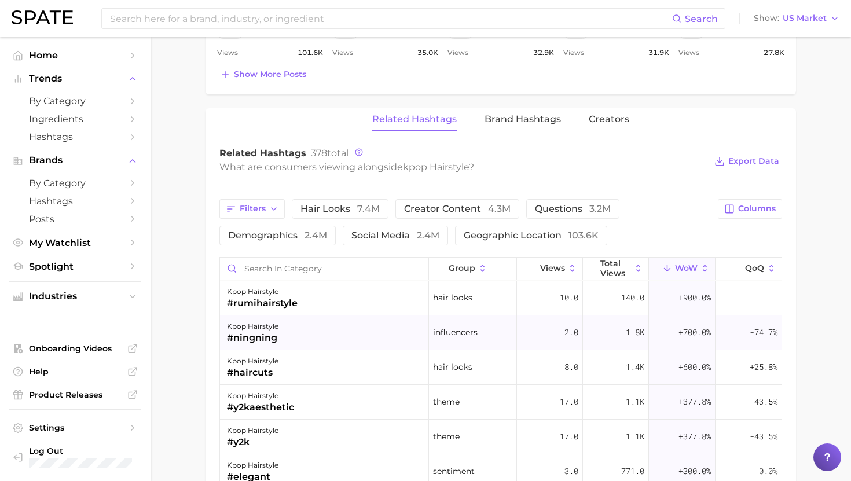
click at [288, 330] on div "kpop hairstyle #ningning" at bounding box center [324, 333] width 209 height 35
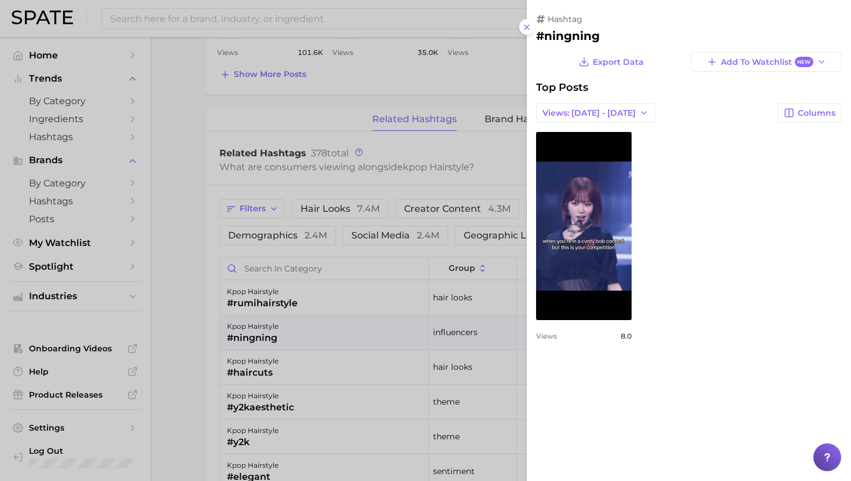
click at [288, 330] on div at bounding box center [425, 240] width 851 height 481
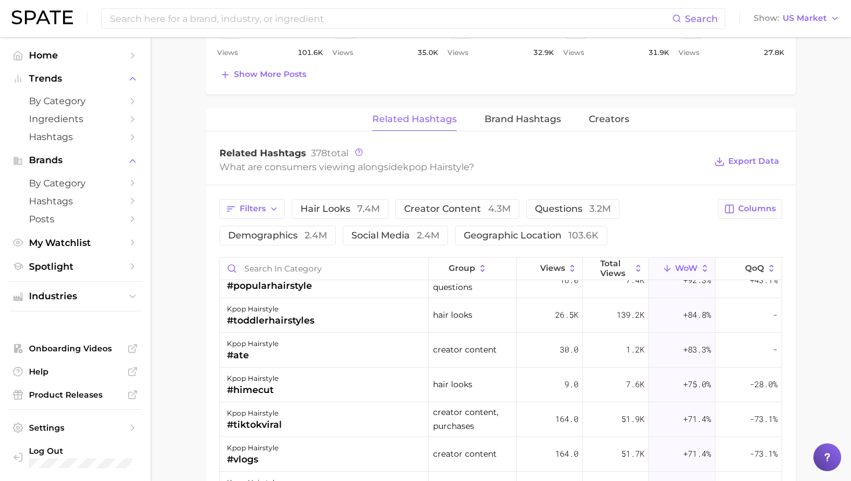
scroll to position [1058, 0]
click at [309, 318] on div "#toddlerhairstyles" at bounding box center [270, 323] width 87 height 14
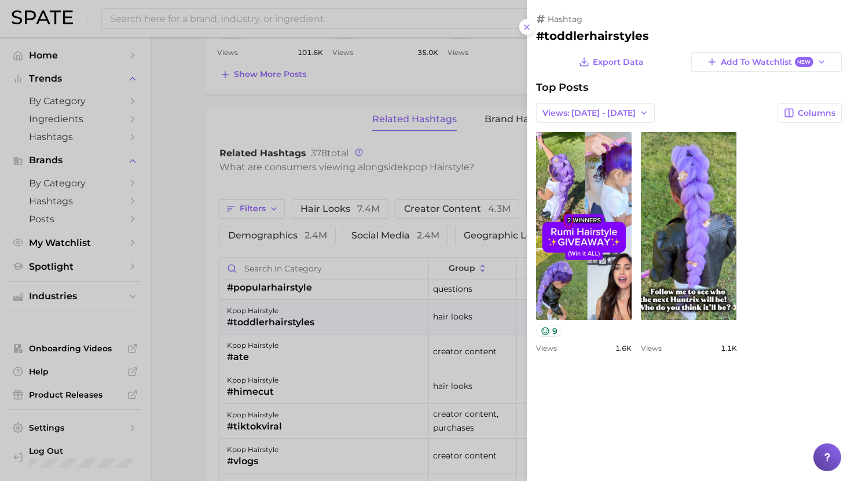
scroll to position [0, 0]
click at [309, 318] on div at bounding box center [425, 240] width 851 height 481
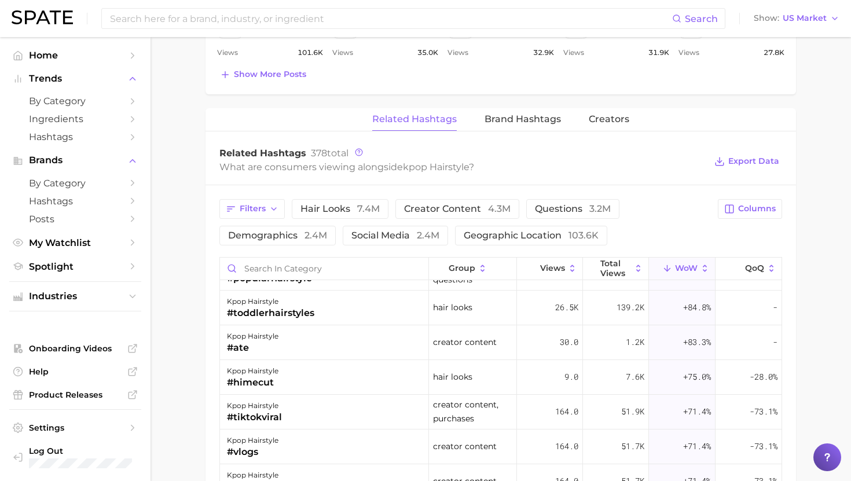
scroll to position [1068, 0]
click at [308, 310] on div "#toddlerhairstyles" at bounding box center [270, 313] width 87 height 14
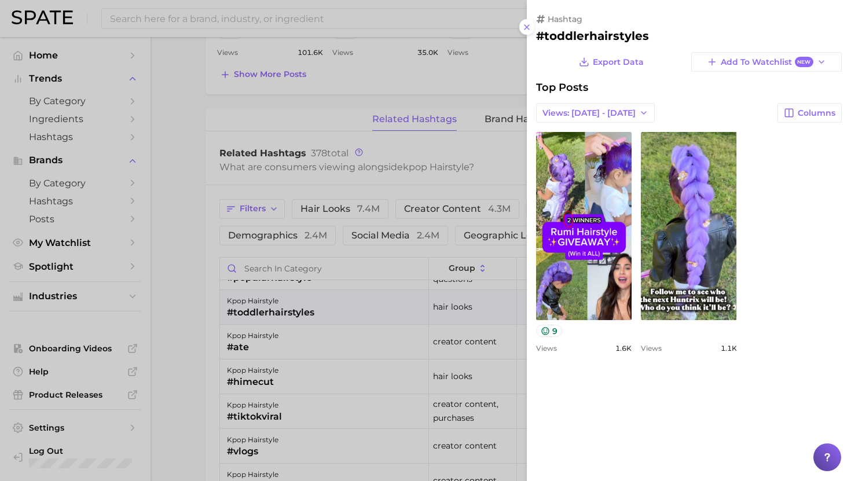
scroll to position [0, 0]
click at [343, 412] on div at bounding box center [425, 240] width 851 height 481
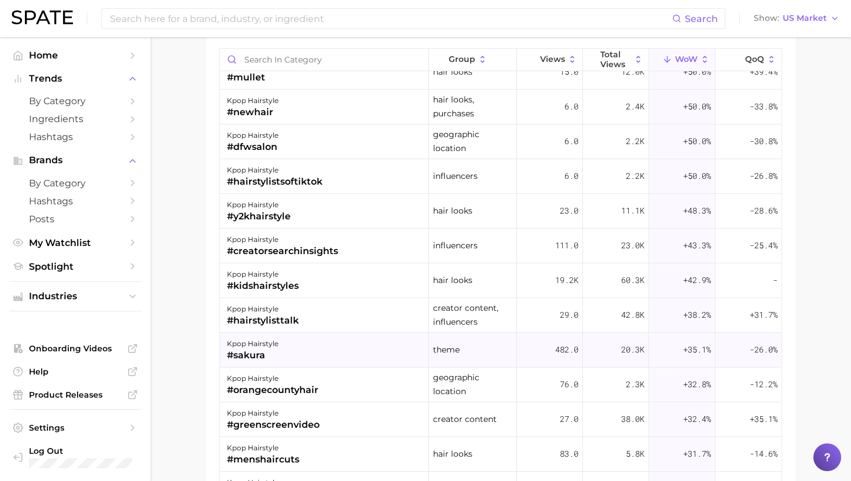
scroll to position [1515, 0]
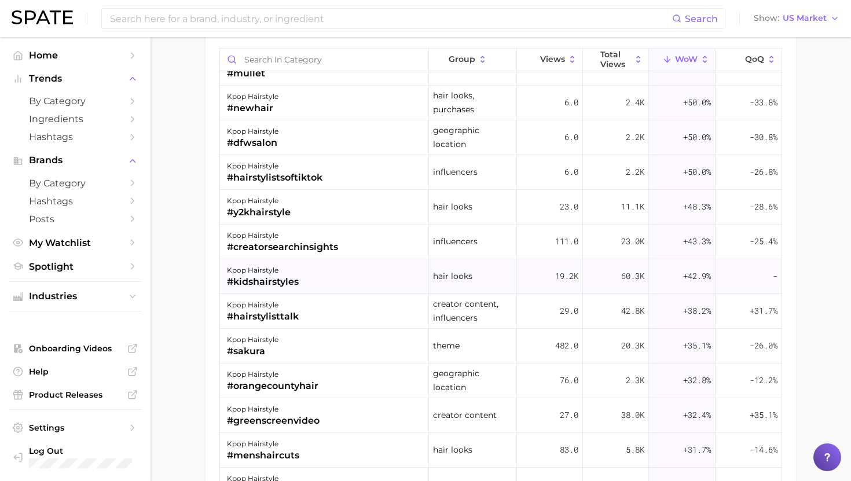
click at [342, 283] on div "kpop hairstyle #kidshairstyles" at bounding box center [324, 276] width 209 height 35
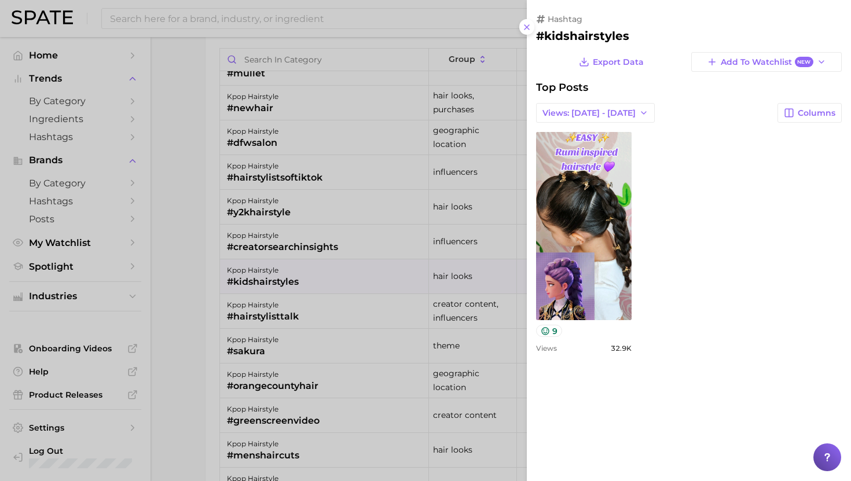
scroll to position [0, 0]
click at [307, 240] on div at bounding box center [425, 240] width 851 height 481
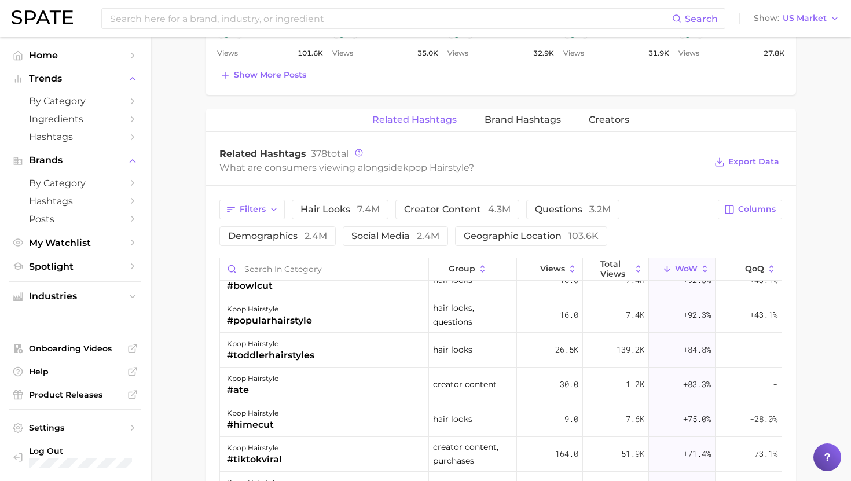
scroll to position [1006, 0]
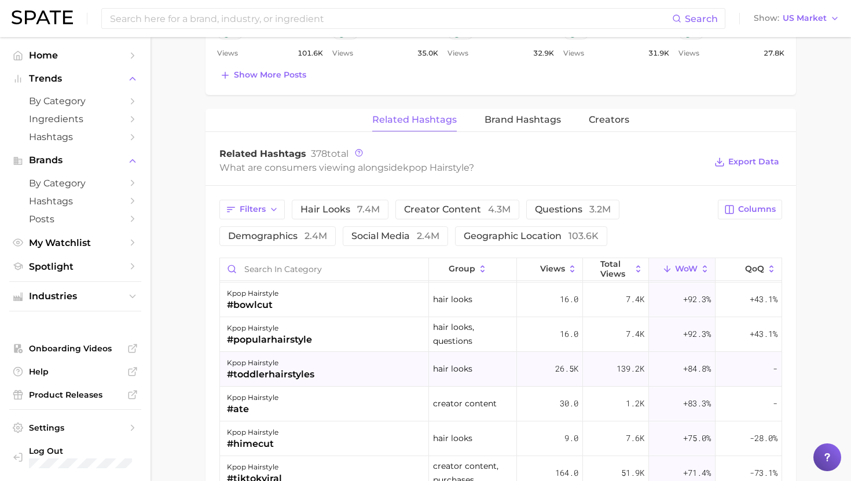
click at [275, 364] on div "kpop hairstyle" at bounding box center [270, 363] width 87 height 14
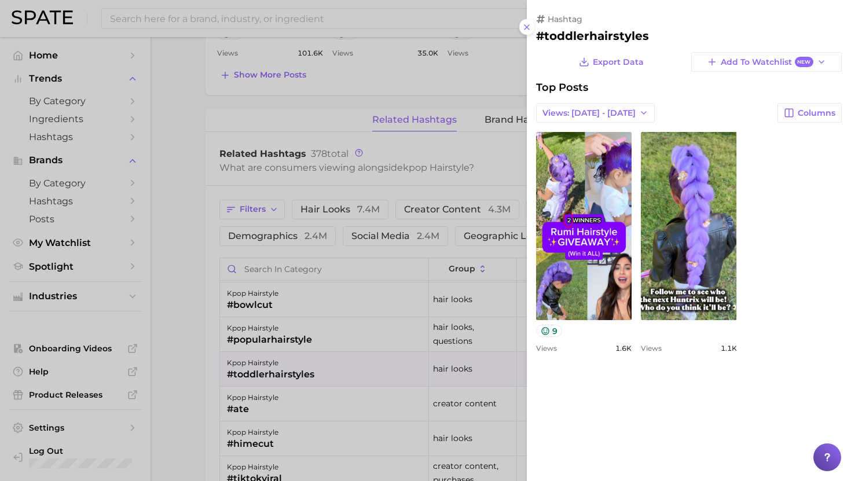
click at [611, 32] on h2 "#toddlerhairstyles" at bounding box center [689, 36] width 306 height 14
copy h2 "toddlerhairstyles"
click at [406, 266] on div at bounding box center [425, 240] width 851 height 481
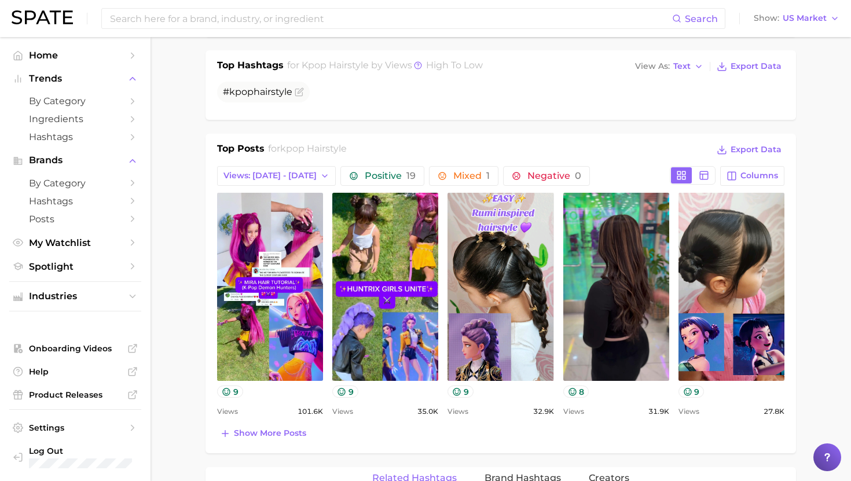
scroll to position [494, 0]
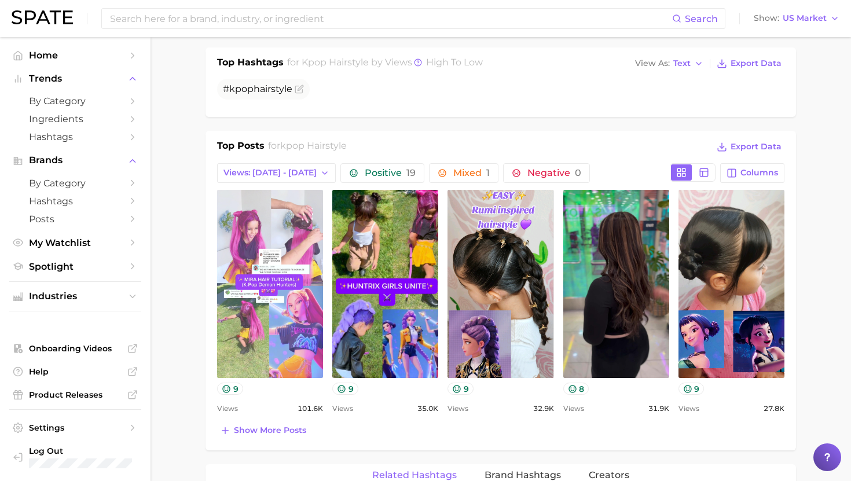
drag, startPoint x: 252, startPoint y: 226, endPoint x: 252, endPoint y: 201, distance: 24.9
click at [252, 226] on link "view post on TikTok" at bounding box center [270, 284] width 106 height 188
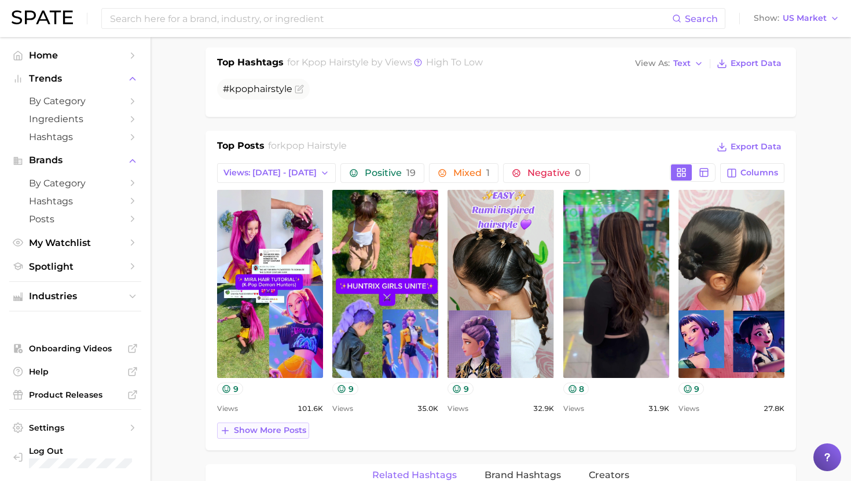
click at [283, 428] on span "Show more posts" at bounding box center [270, 431] width 72 height 10
click at [283, 428] on div "Top Posts for kpop hairstyle Export Data Views: [DATE] - [DATE] Positive 19 Mix…" at bounding box center [500, 289] width 567 height 300
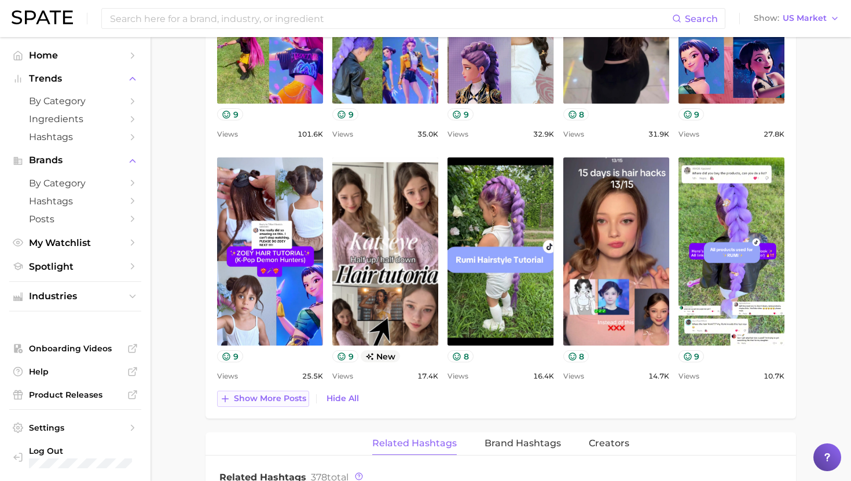
scroll to position [770, 0]
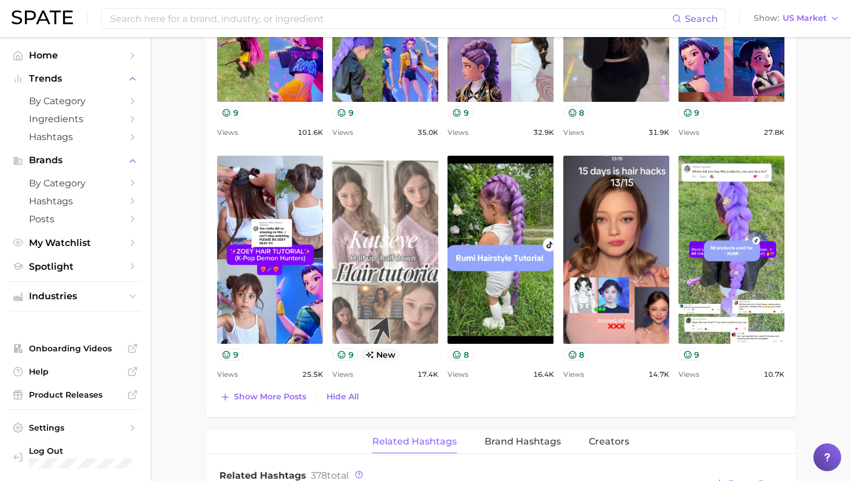
click at [421, 222] on link "view post on TikTok" at bounding box center [385, 250] width 106 height 188
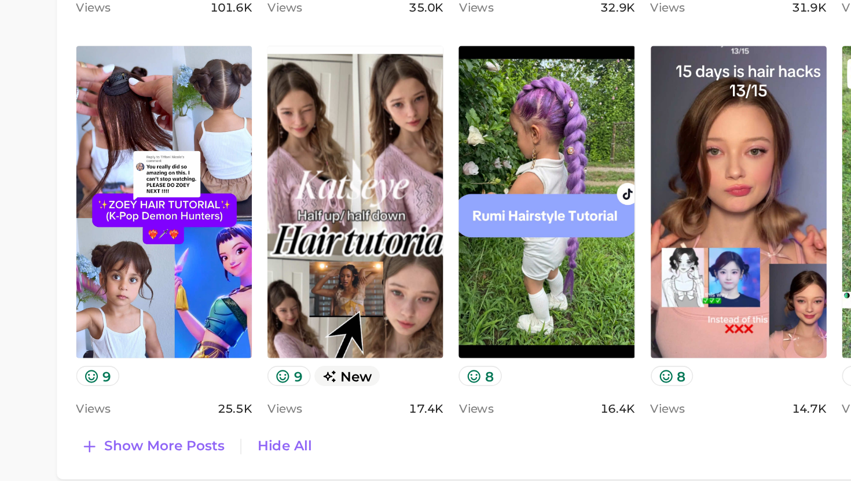
click at [409, 389] on div "Show more posts Hide All" at bounding box center [500, 397] width 567 height 16
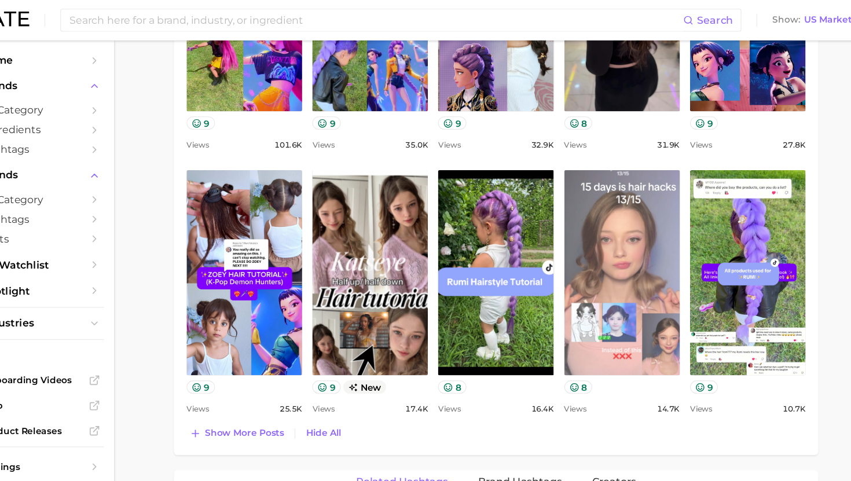
click at [615, 201] on link "view post on TikTok" at bounding box center [616, 250] width 106 height 188
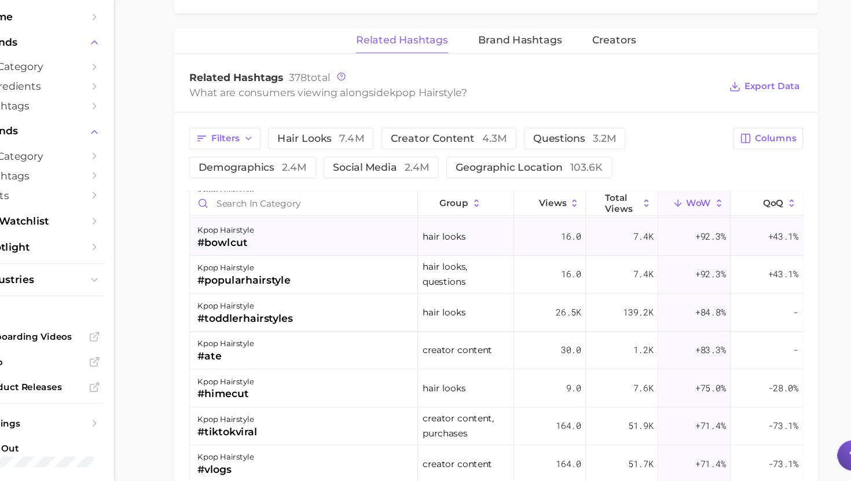
scroll to position [1141, 0]
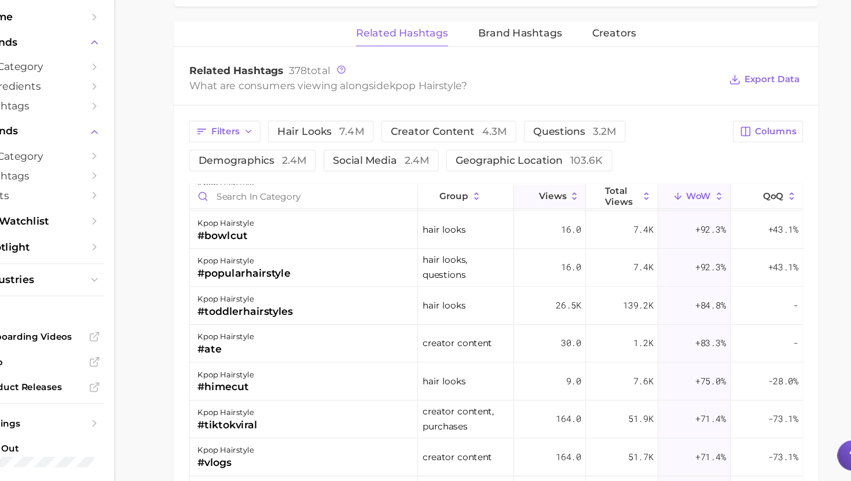
click at [555, 210] on button "Views" at bounding box center [550, 220] width 66 height 23
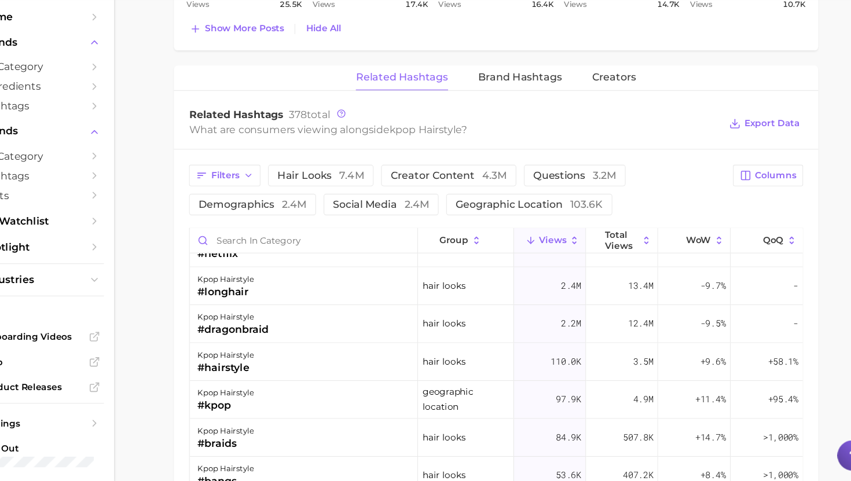
scroll to position [129, 0]
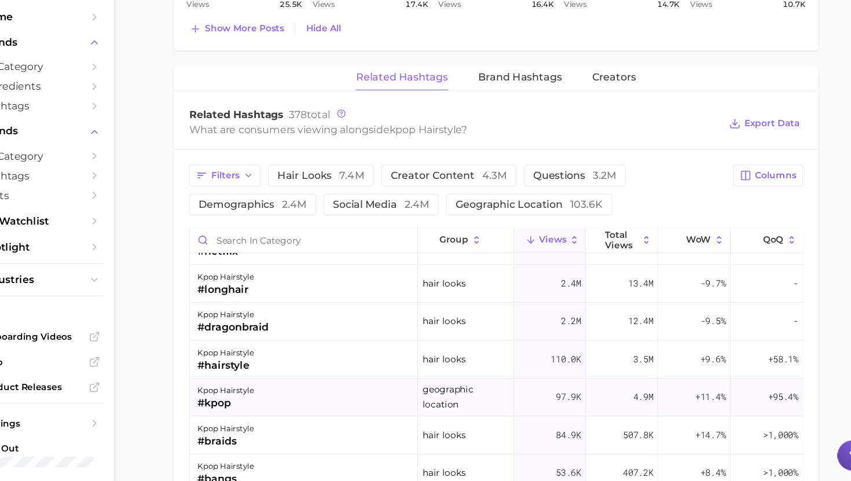
click at [350, 410] on div "kpop hairstyle #kpop" at bounding box center [324, 404] width 209 height 35
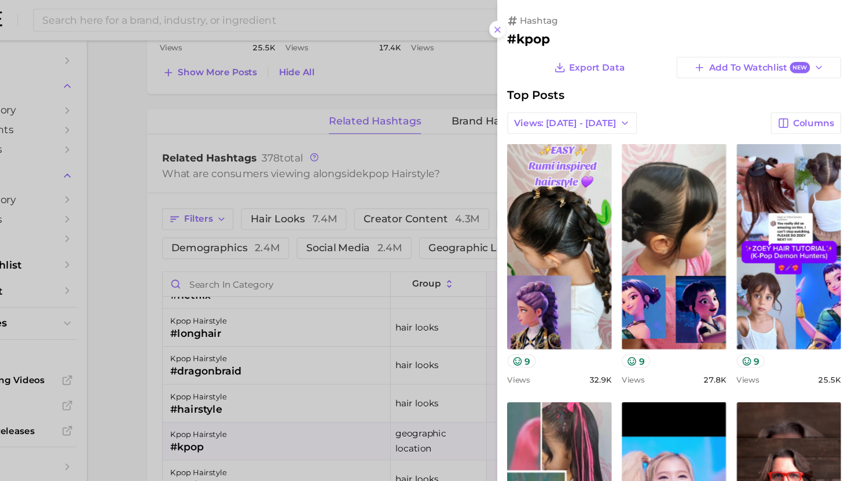
scroll to position [0, 0]
click at [373, 366] on div at bounding box center [425, 240] width 851 height 481
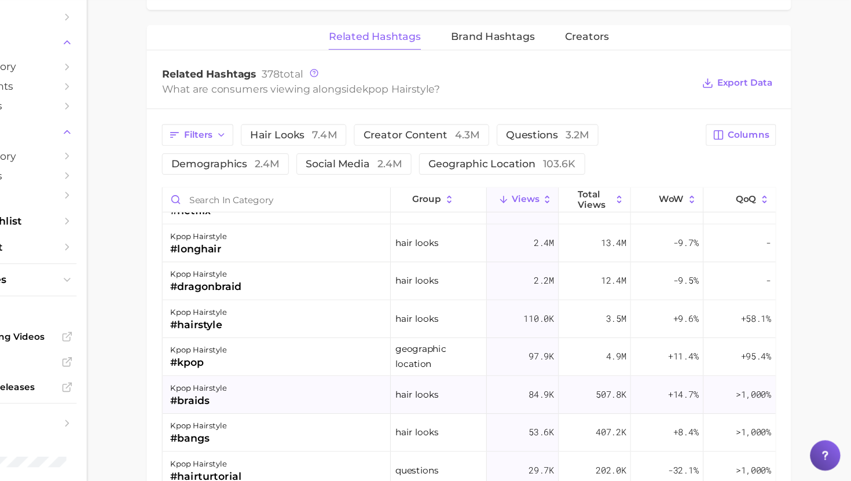
click at [377, 386] on div "kpop hairstyle #braids" at bounding box center [324, 402] width 209 height 35
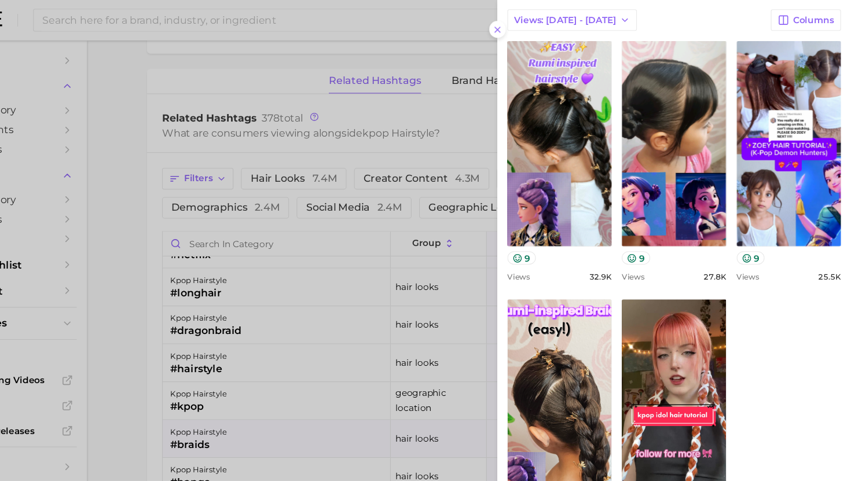
scroll to position [119, 0]
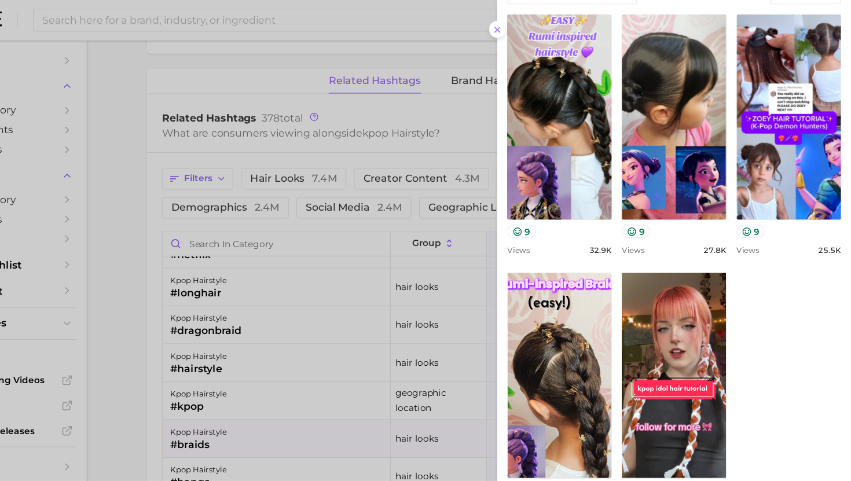
click at [328, 352] on div at bounding box center [425, 240] width 851 height 481
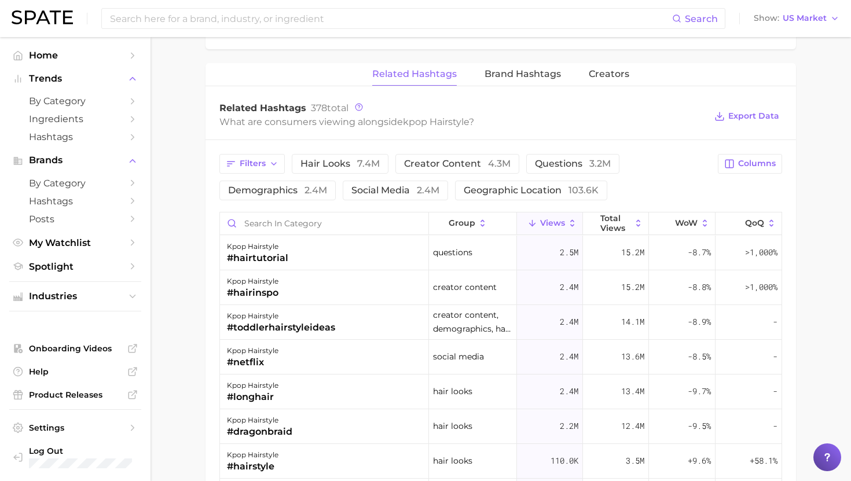
scroll to position [417, 0]
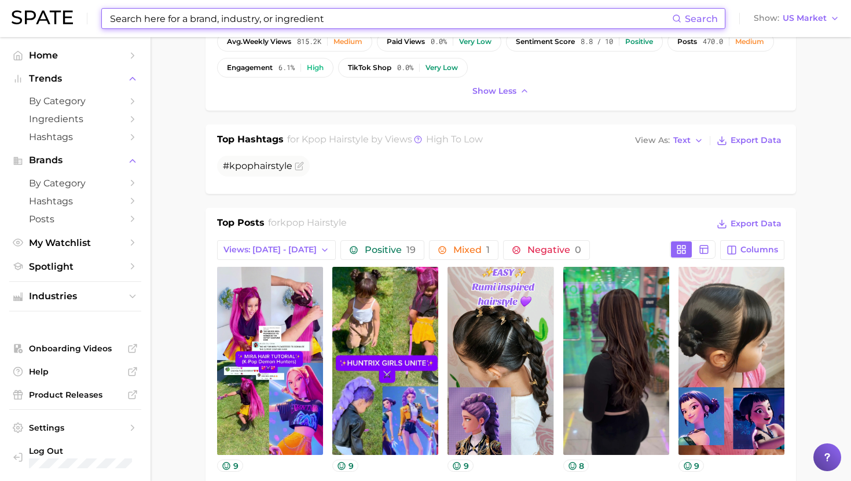
click at [284, 19] on input at bounding box center [390, 19] width 563 height 20
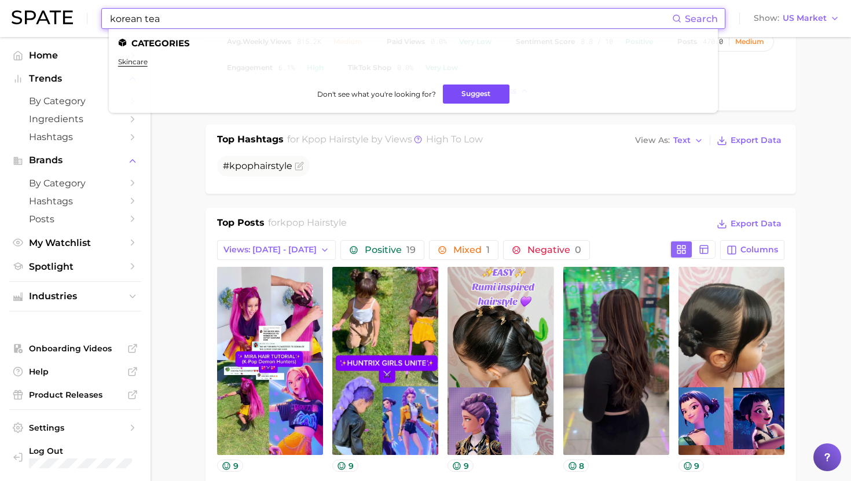
click at [468, 96] on button "Suggest" at bounding box center [476, 94] width 67 height 19
click at [145, 17] on input "korean tea" at bounding box center [390, 19] width 563 height 20
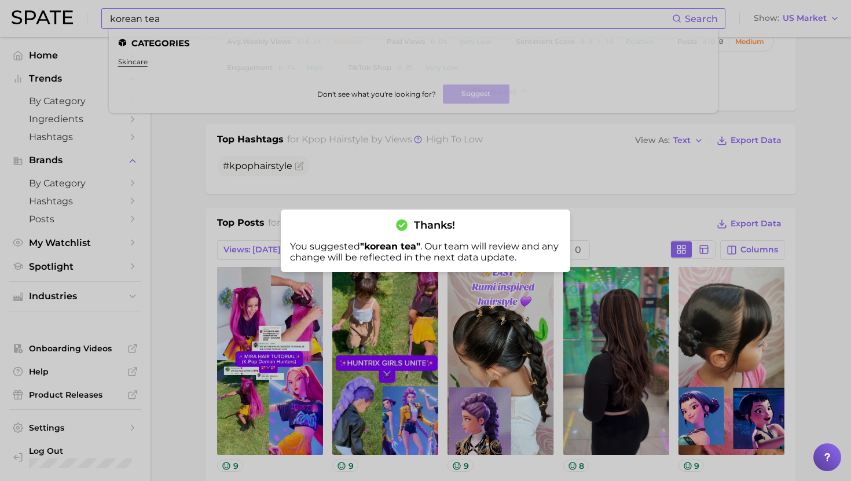
click at [163, 51] on div at bounding box center [425, 240] width 851 height 481
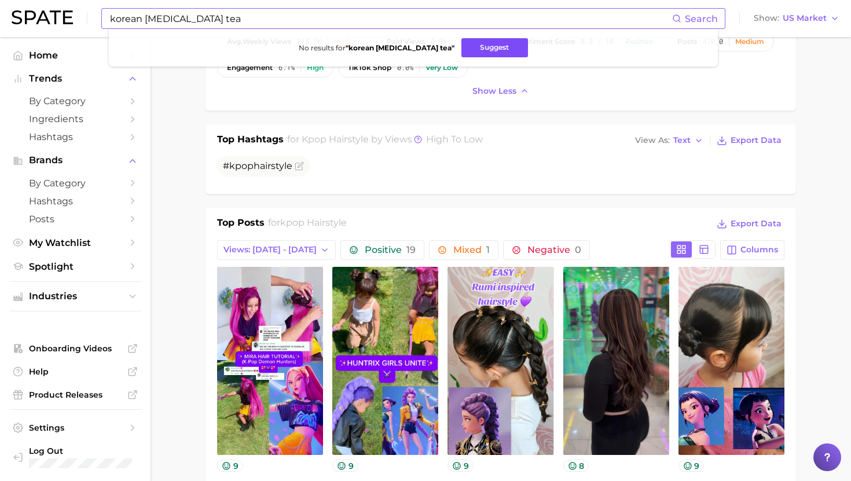
click at [474, 49] on button "Suggest" at bounding box center [494, 47] width 67 height 19
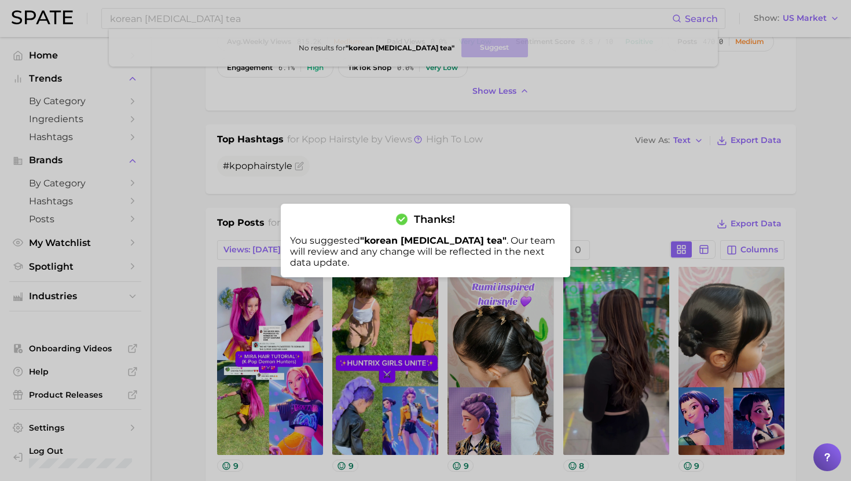
click at [260, 2] on div at bounding box center [425, 240] width 851 height 481
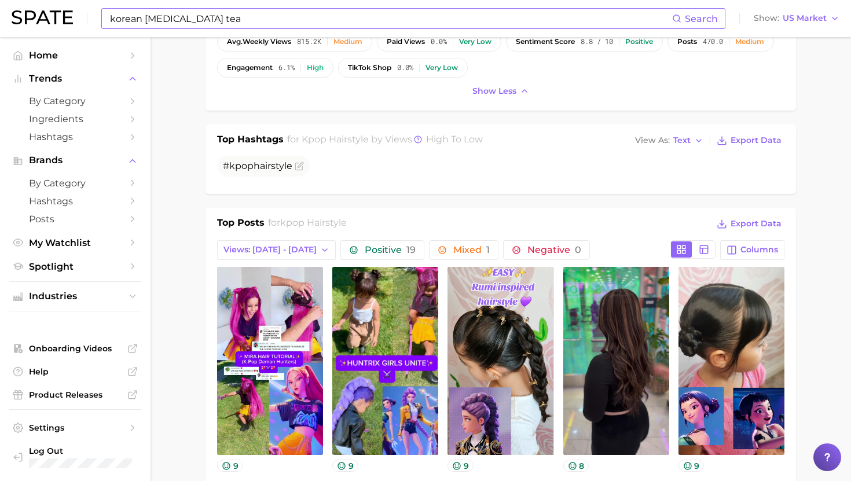
click at [259, 23] on input "korean [MEDICAL_DATA] tea" at bounding box center [390, 19] width 563 height 20
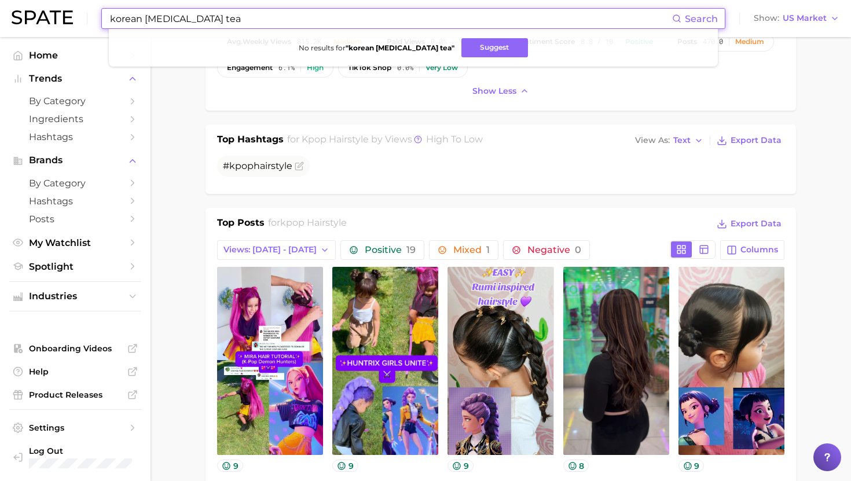
click at [259, 23] on input "korean [MEDICAL_DATA] tea" at bounding box center [390, 19] width 563 height 20
type input "braiding mousse"
click at [457, 54] on button "Suggest" at bounding box center [473, 47] width 67 height 19
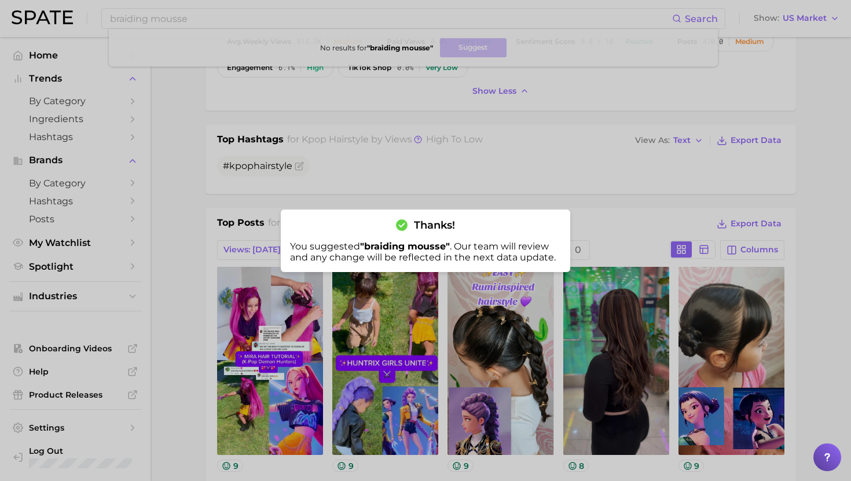
click at [502, 140] on div at bounding box center [425, 240] width 851 height 481
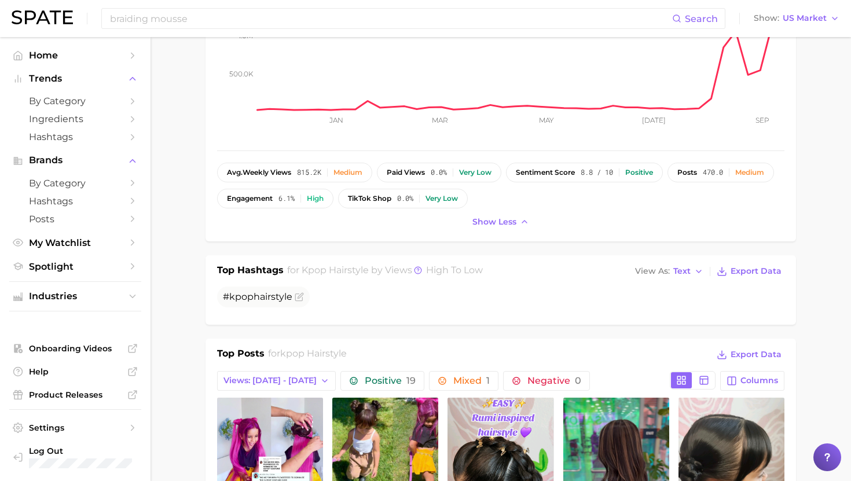
scroll to position [0, 0]
